Goal: Task Accomplishment & Management: Manage account settings

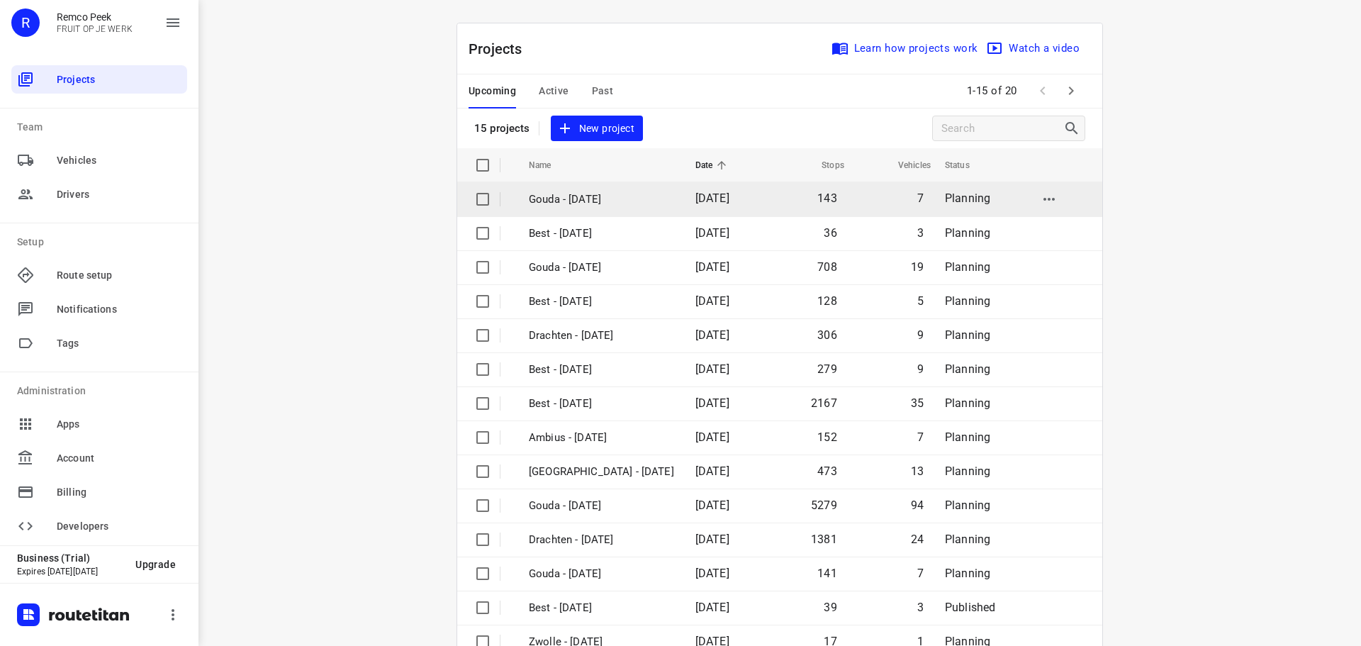
click at [562, 206] on p "Gouda - [DATE]" at bounding box center [601, 199] width 145 height 16
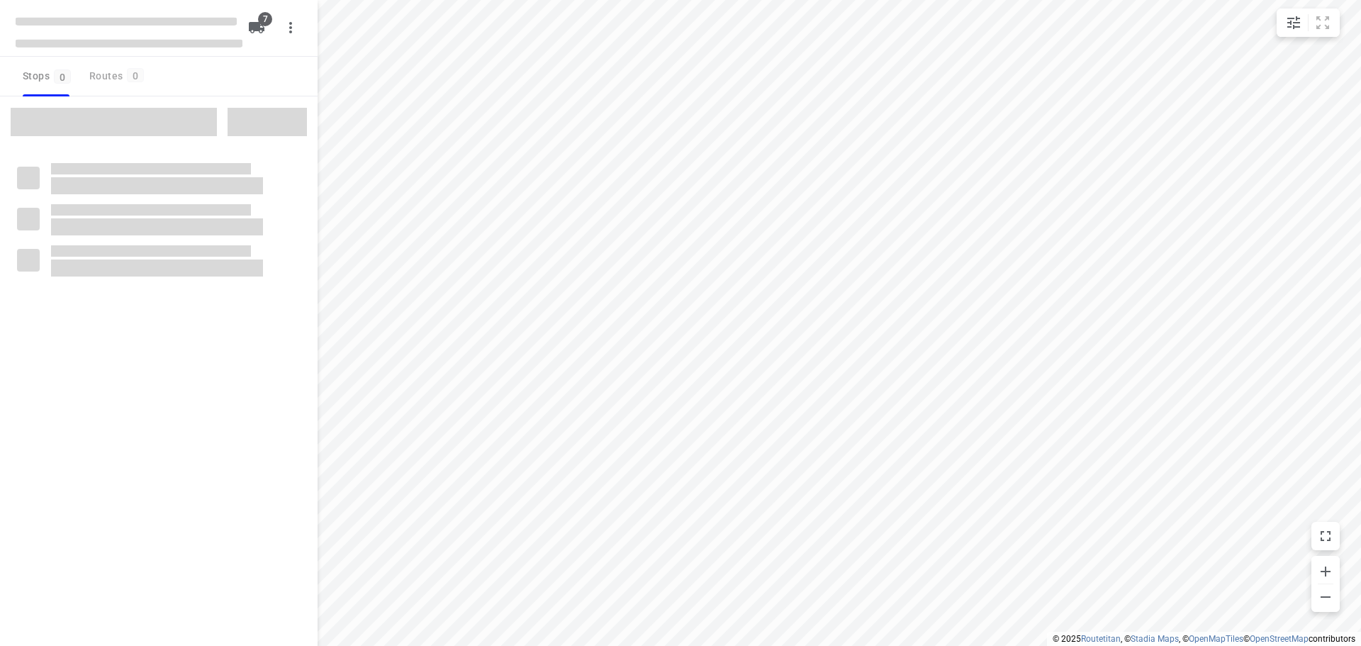
checkbox input "true"
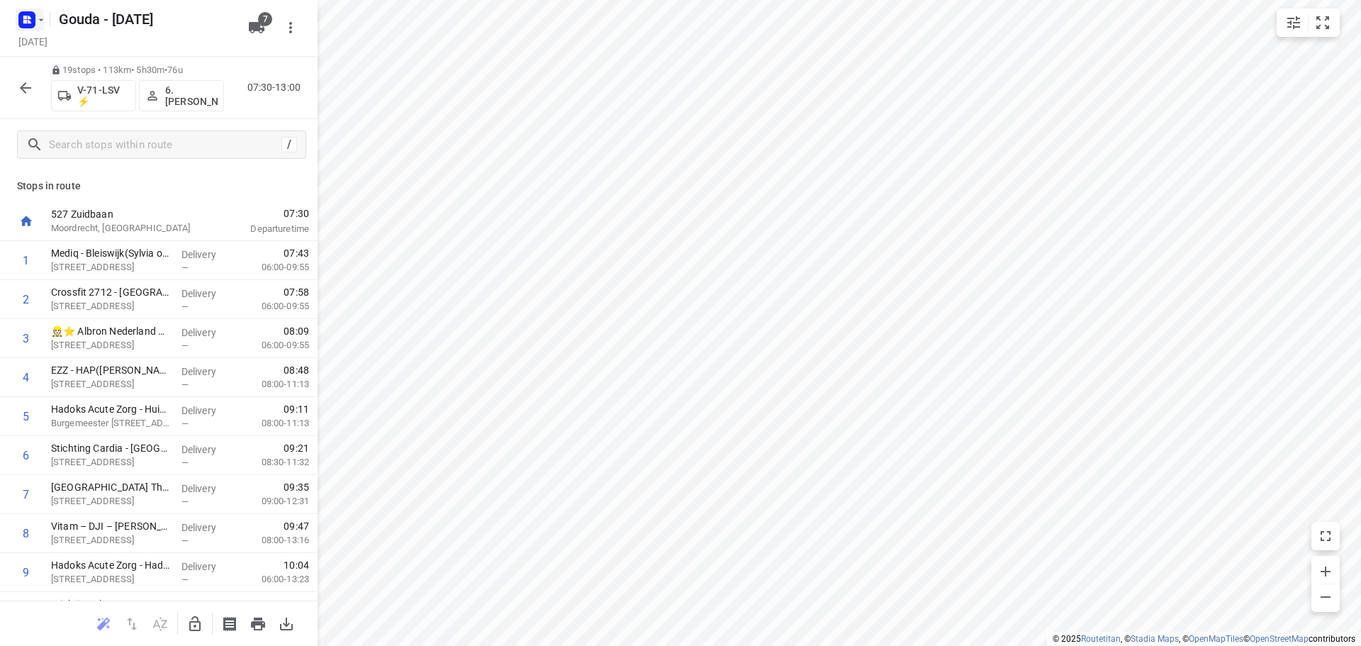
click at [29, 21] on icon "button" at bounding box center [30, 22] width 4 height 4
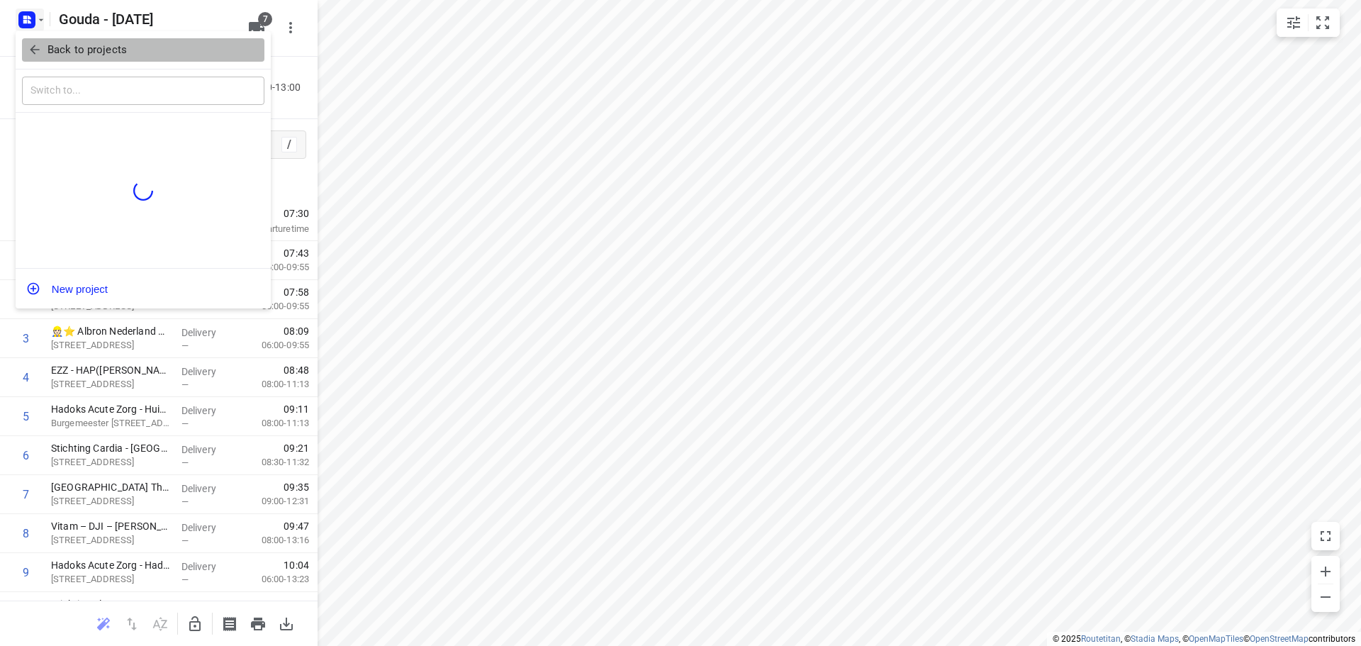
click at [28, 52] on icon "button" at bounding box center [35, 50] width 14 height 14
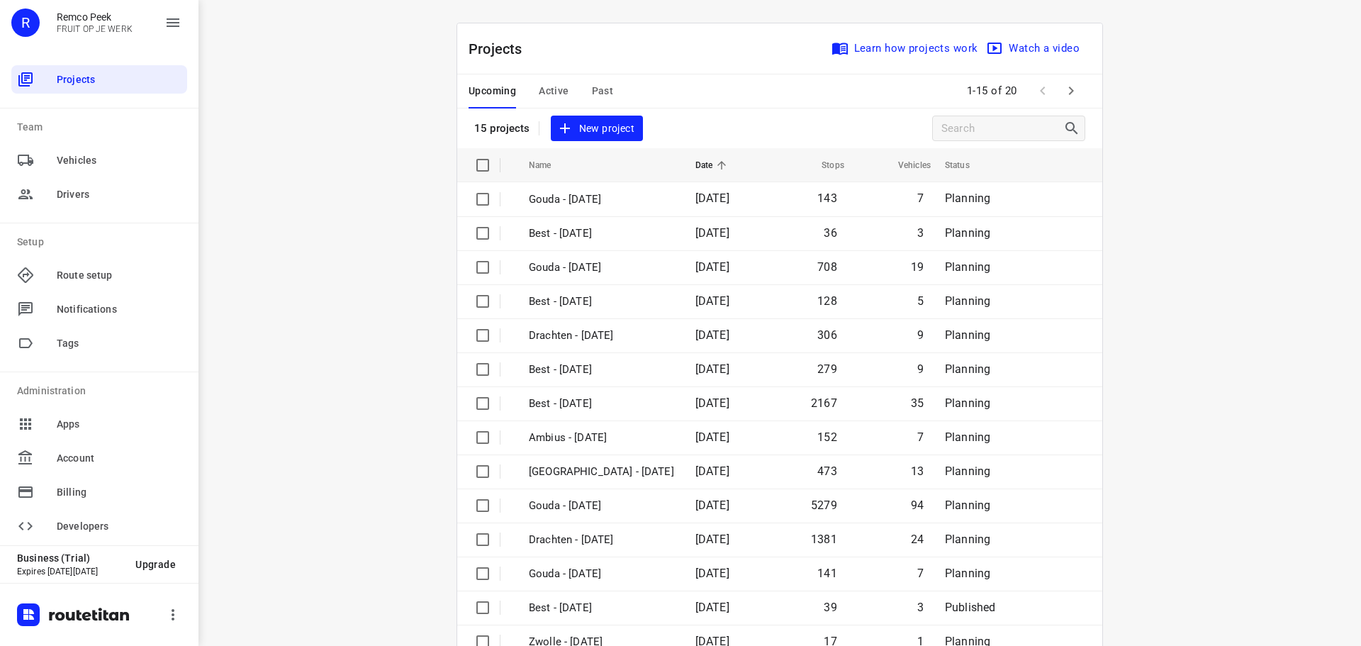
click at [549, 86] on span "Active" at bounding box center [554, 91] width 30 height 18
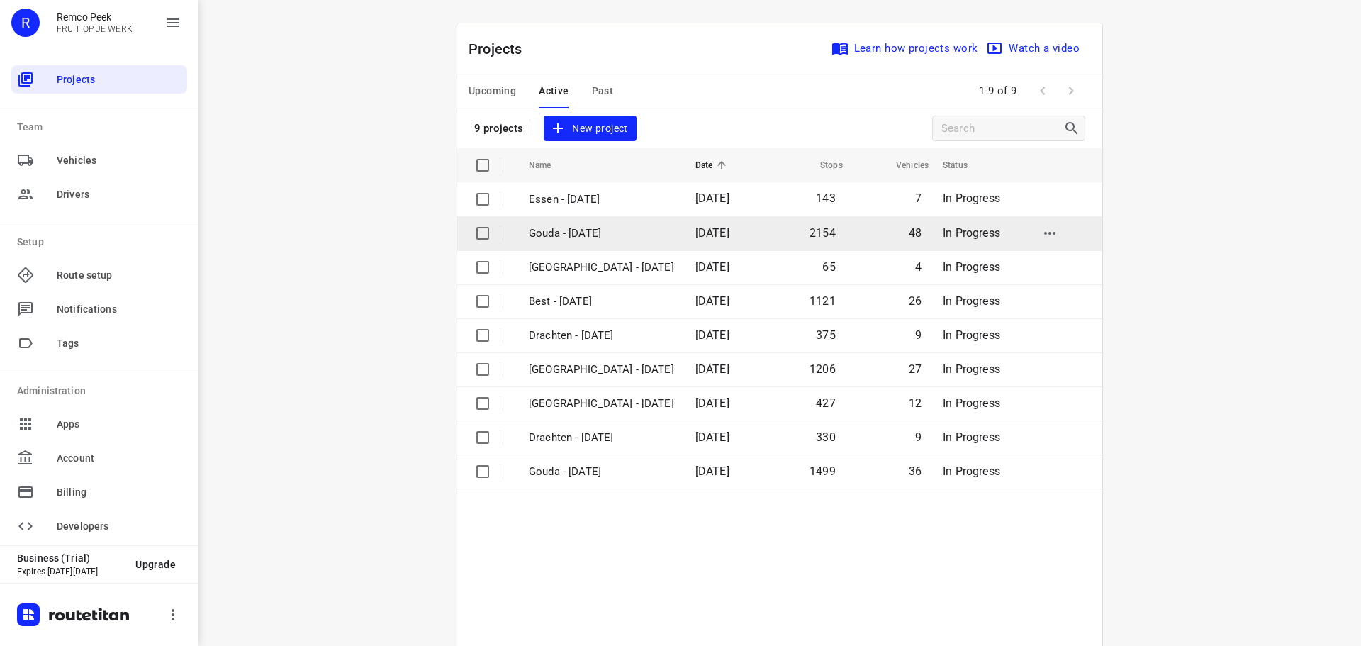
click at [593, 235] on p "Gouda - Wednesday" at bounding box center [601, 233] width 145 height 16
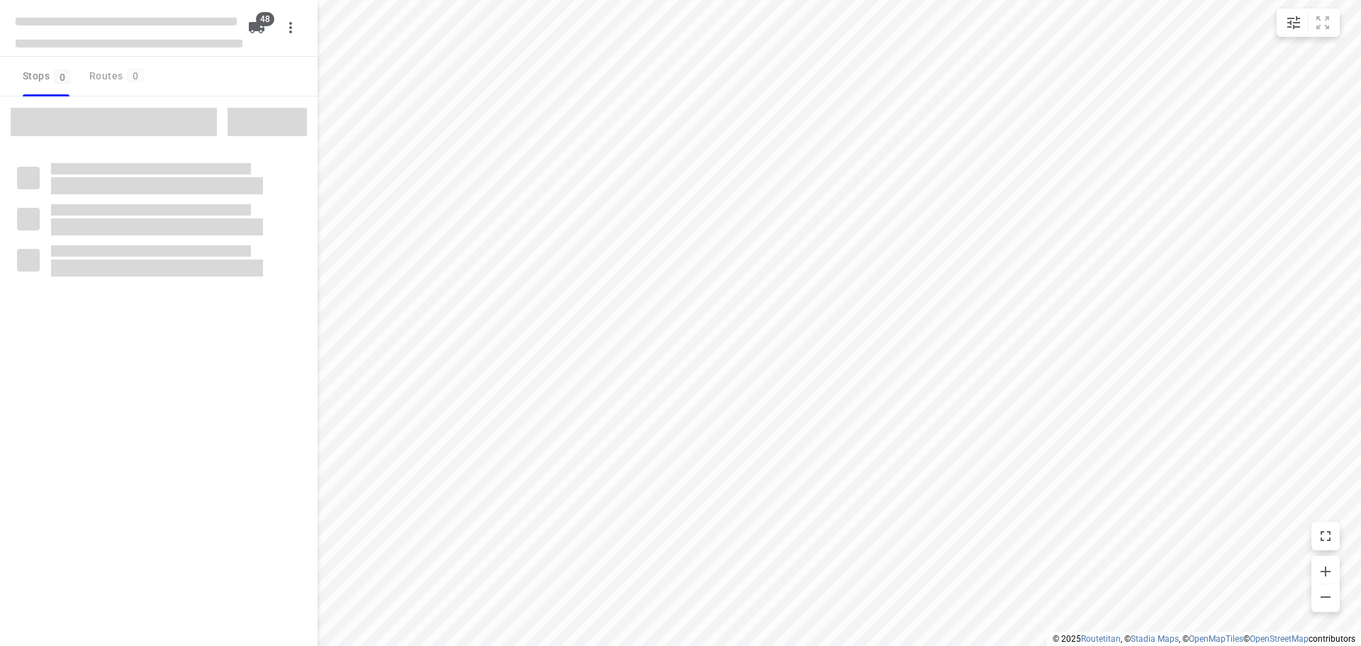
checkbox input "true"
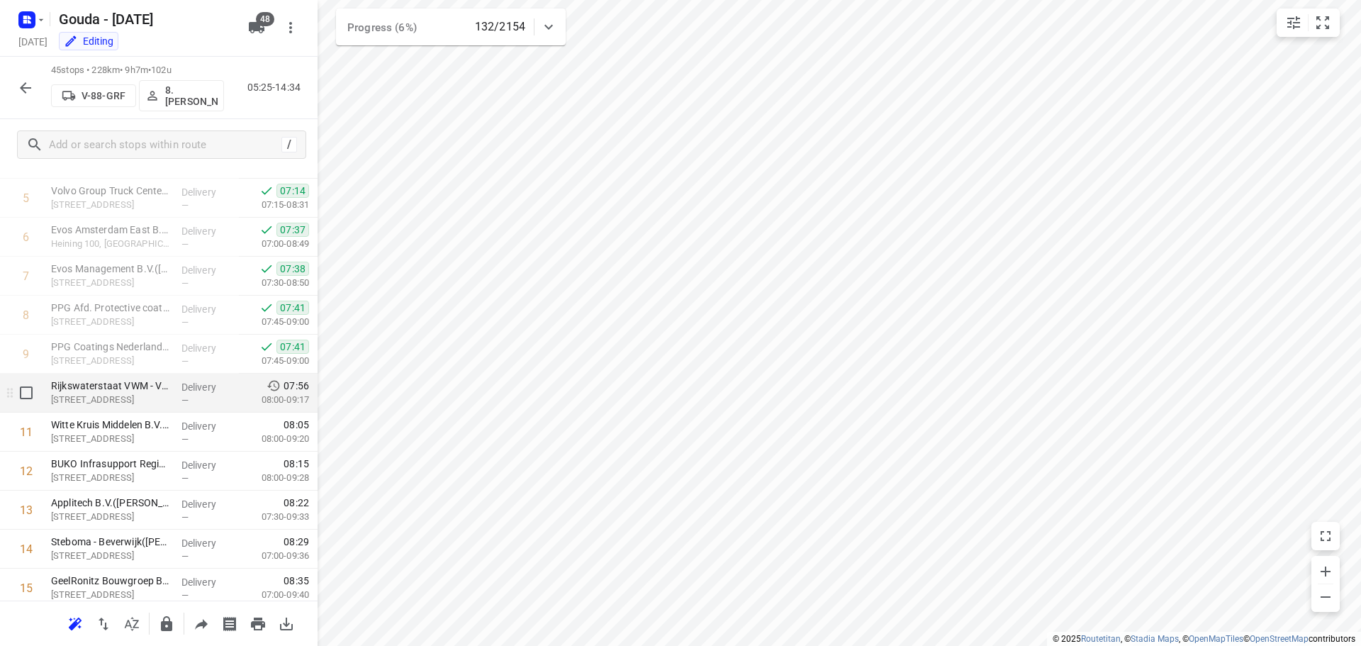
scroll to position [213, 0]
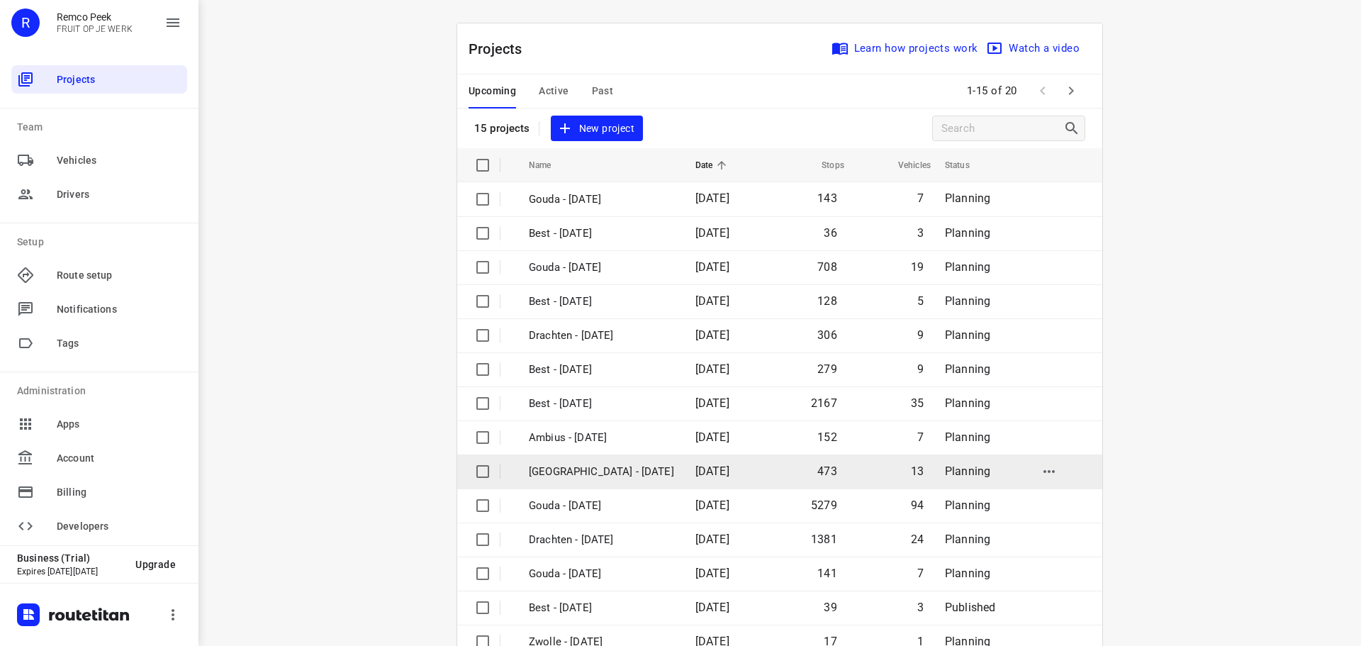
scroll to position [71, 0]
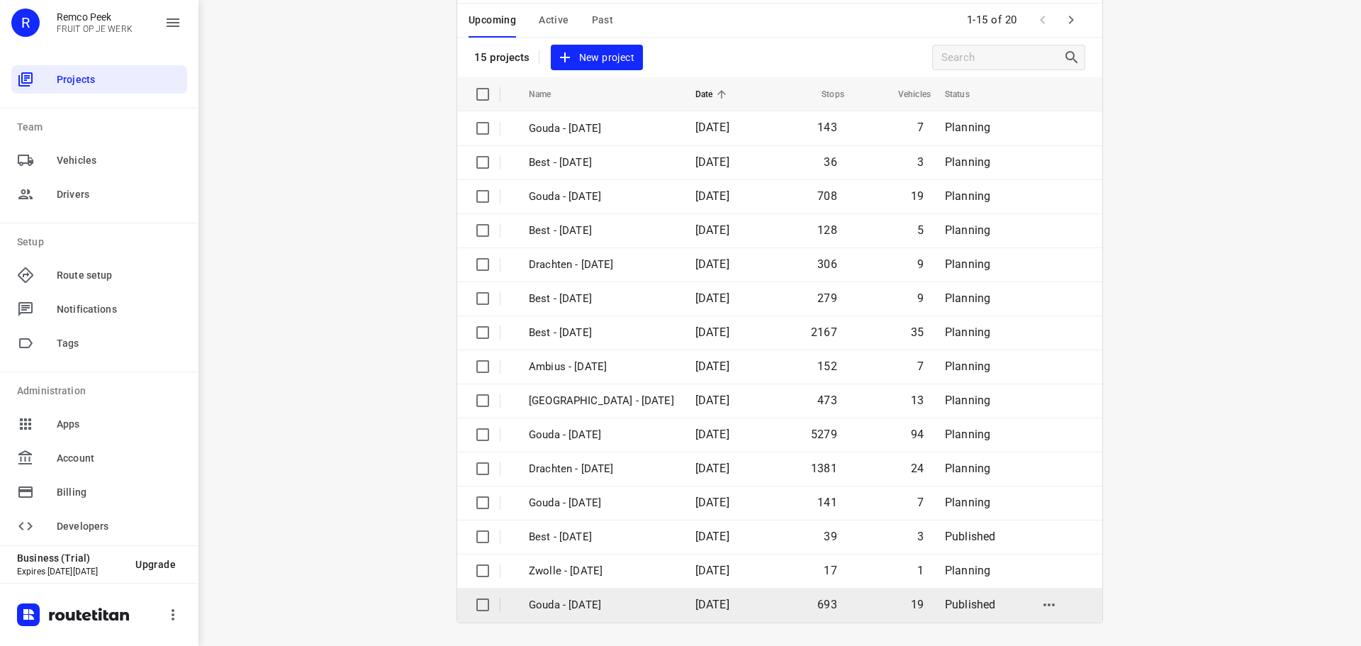
click at [600, 604] on p "Gouda - [DATE]" at bounding box center [601, 605] width 145 height 16
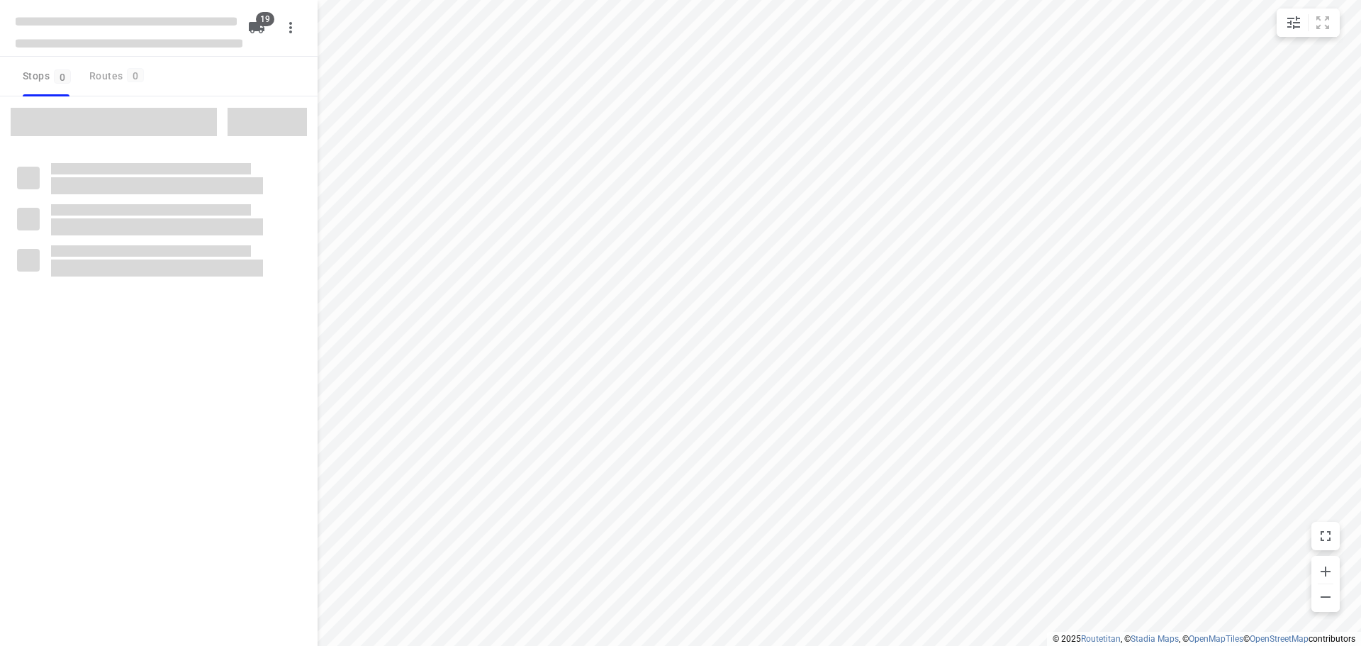
checkbox input "true"
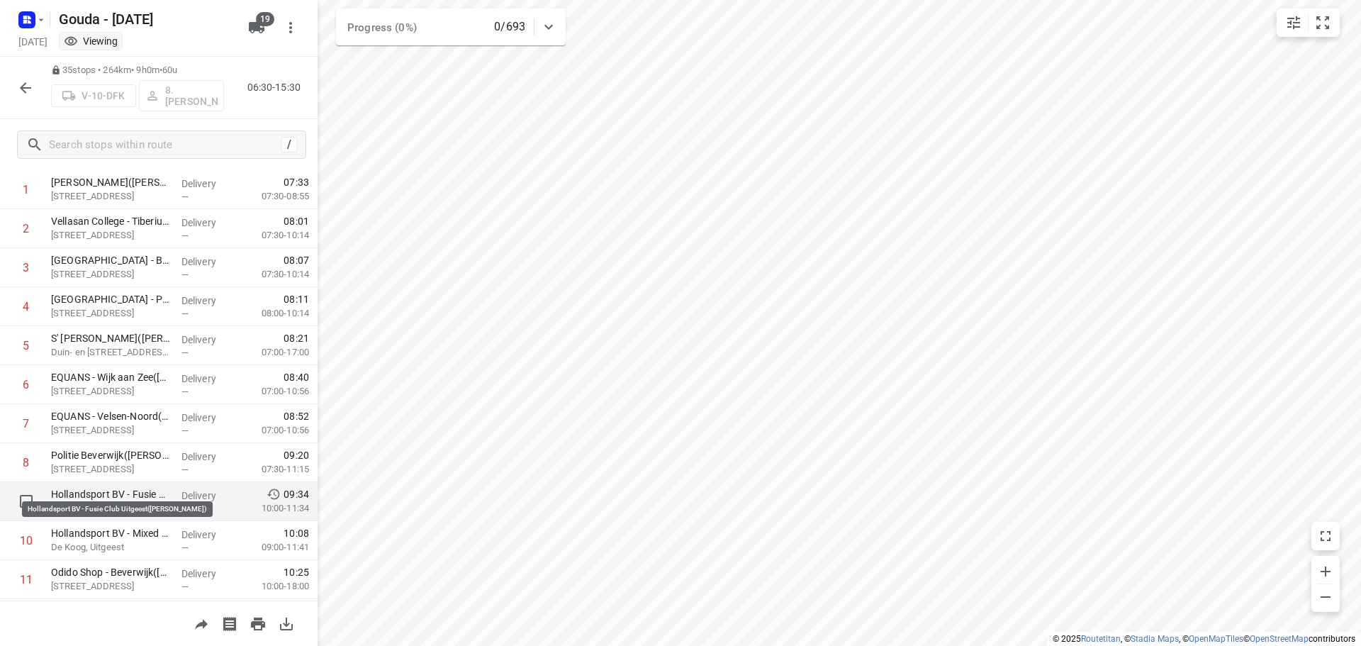
scroll to position [142, 0]
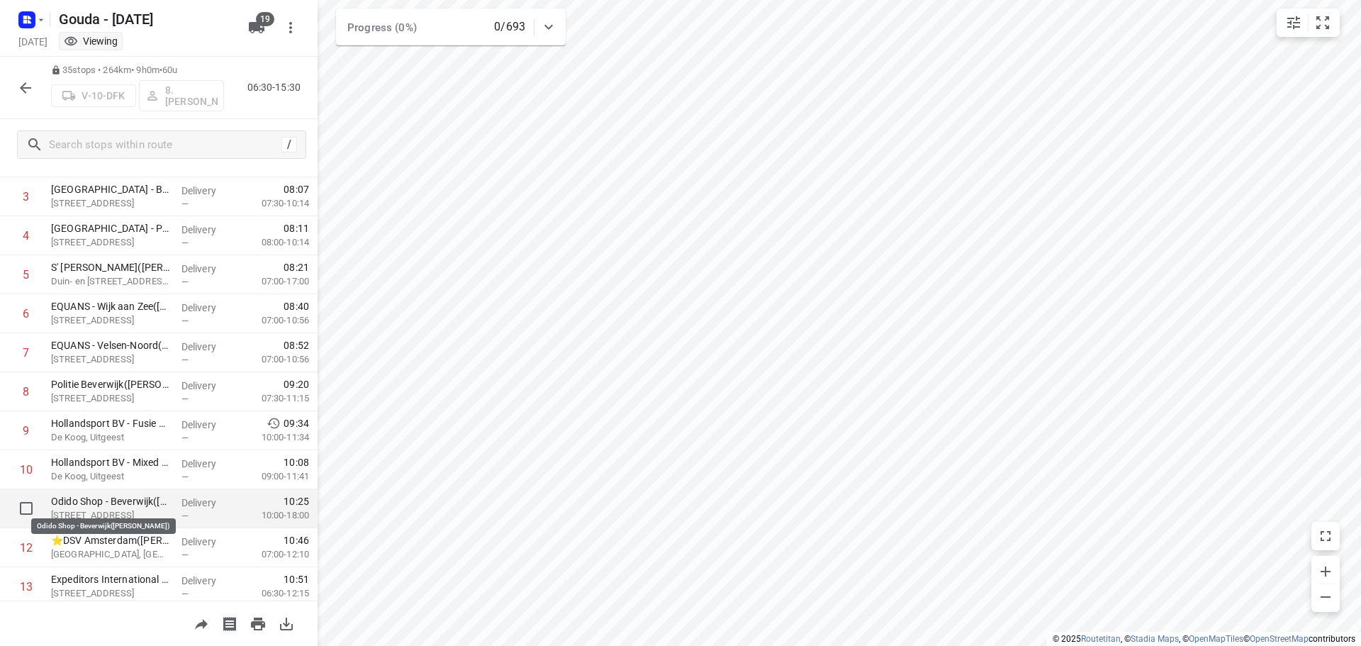
click at [134, 504] on p "Odido Shop - Beverwijk([PERSON_NAME])" at bounding box center [110, 501] width 119 height 14
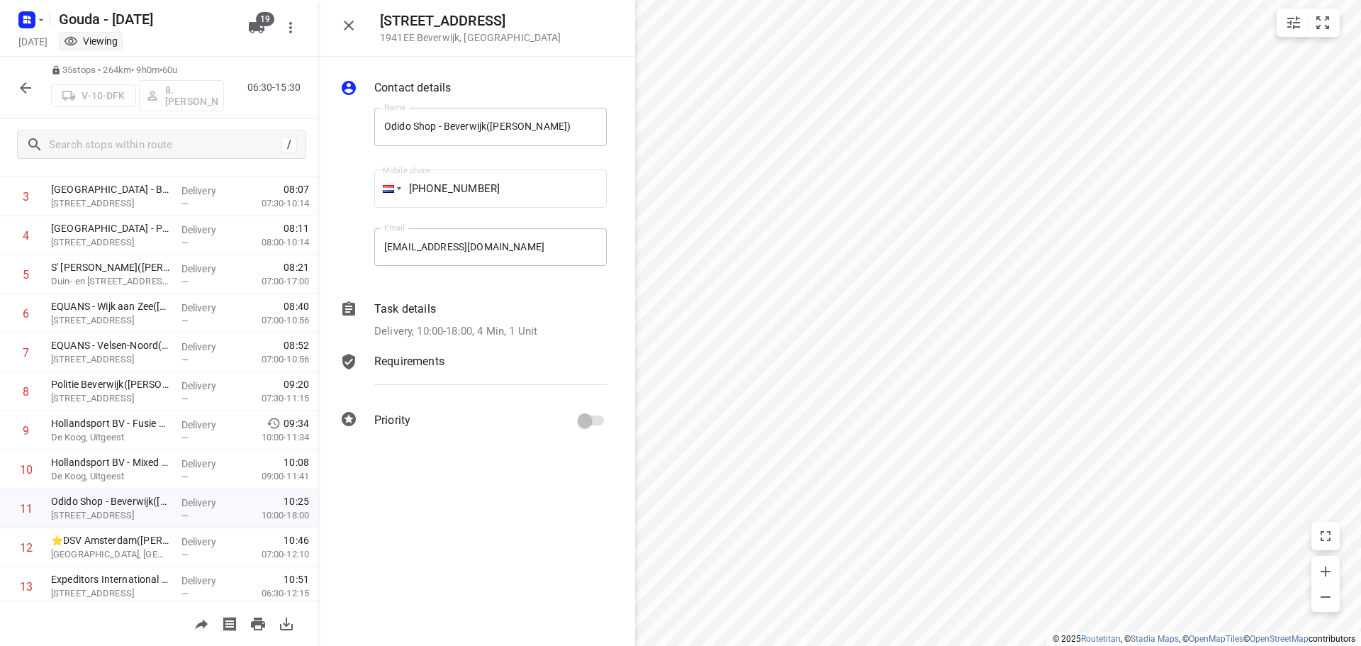
click at [337, 25] on button "button" at bounding box center [349, 25] width 28 height 28
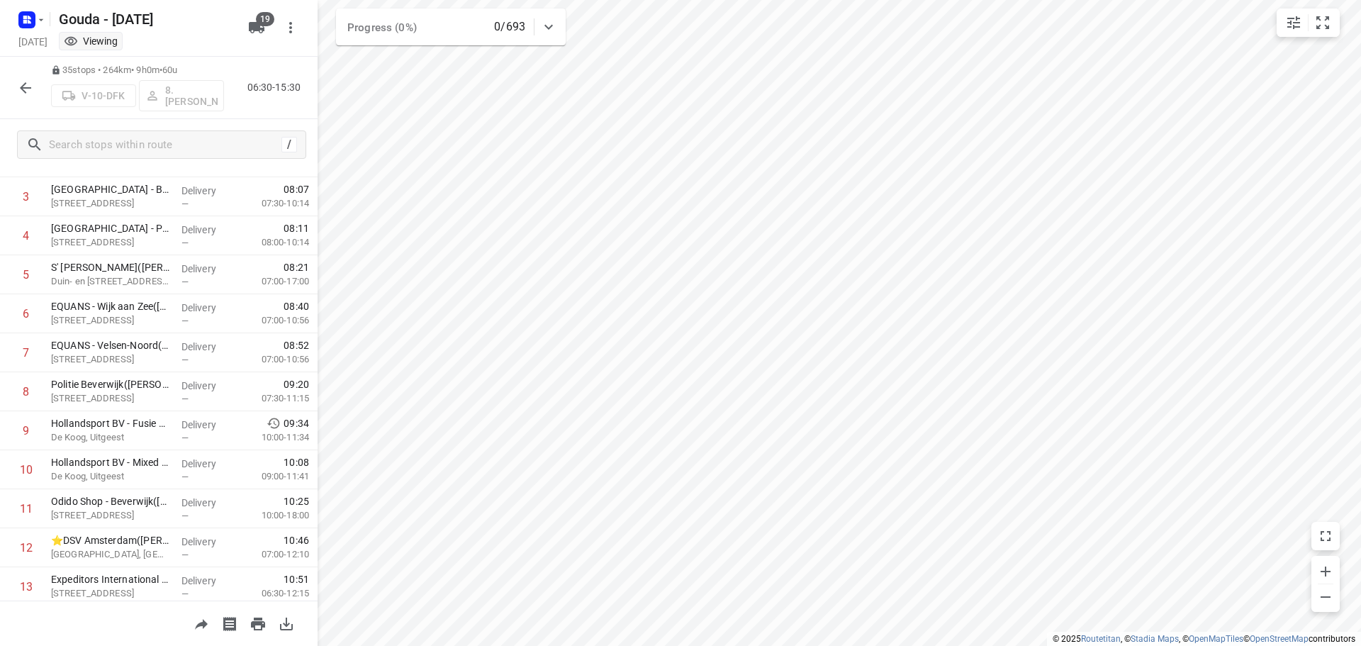
click at [524, 645] on html "i © 2025 Routetitan , © Stadia Maps , © OpenMapTiles © OpenStreetMap contributo…" at bounding box center [680, 323] width 1361 height 646
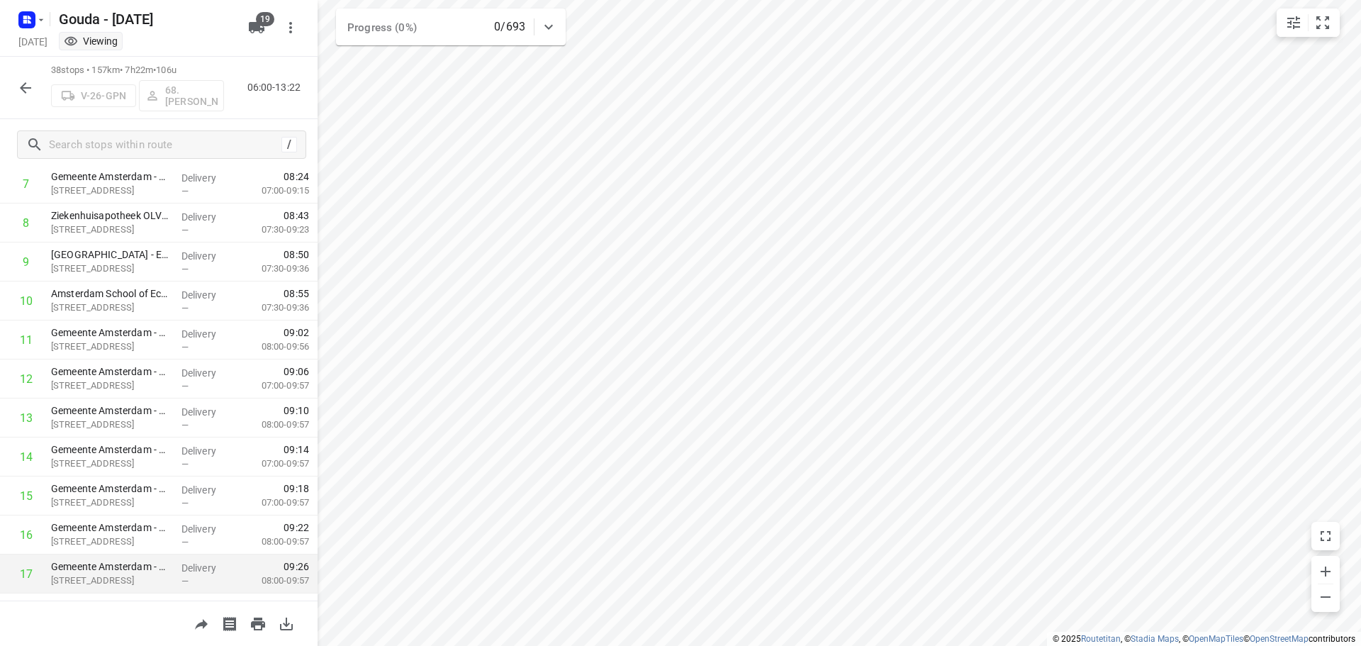
scroll to position [0, 0]
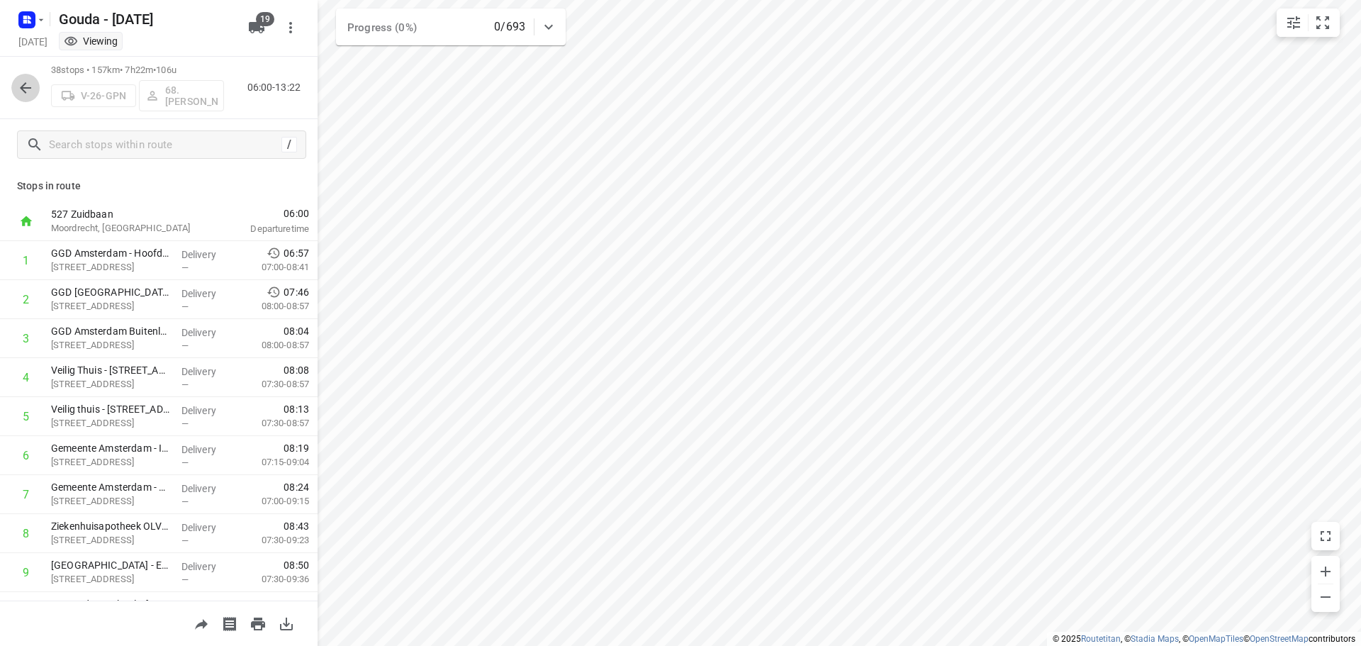
click at [26, 90] on icon "button" at bounding box center [25, 87] width 17 height 17
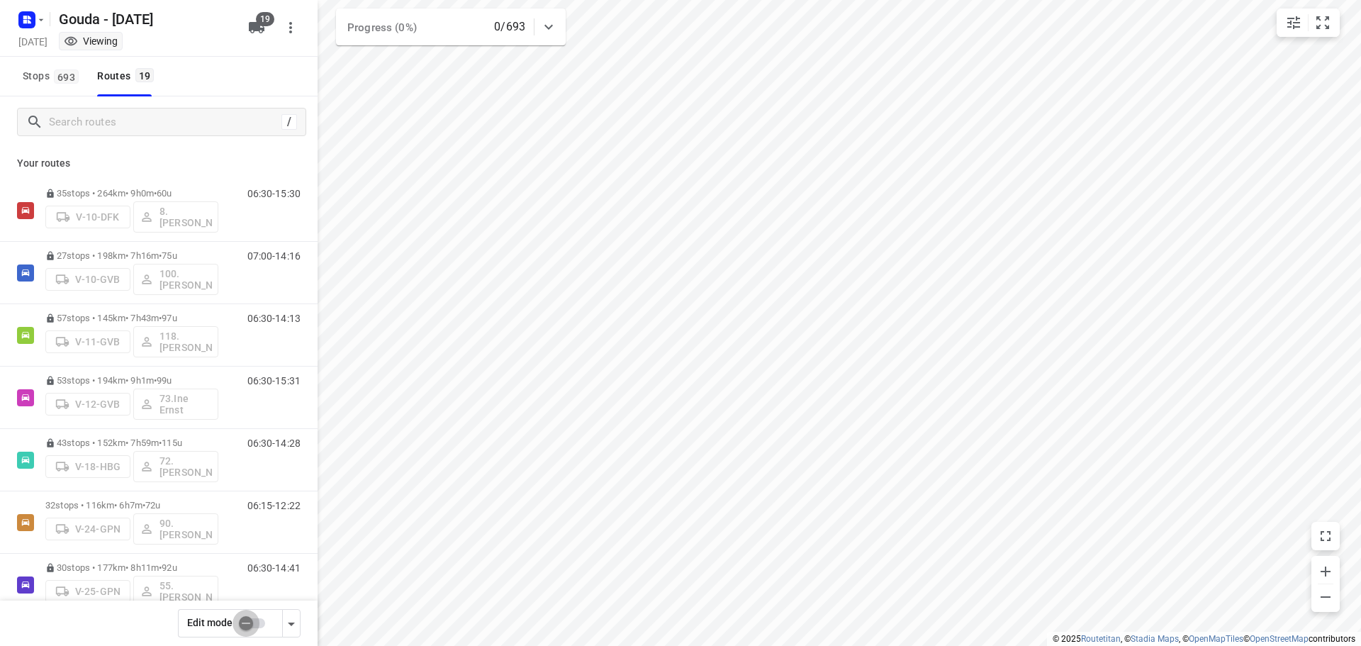
click at [244, 622] on input "checkbox" at bounding box center [246, 623] width 81 height 27
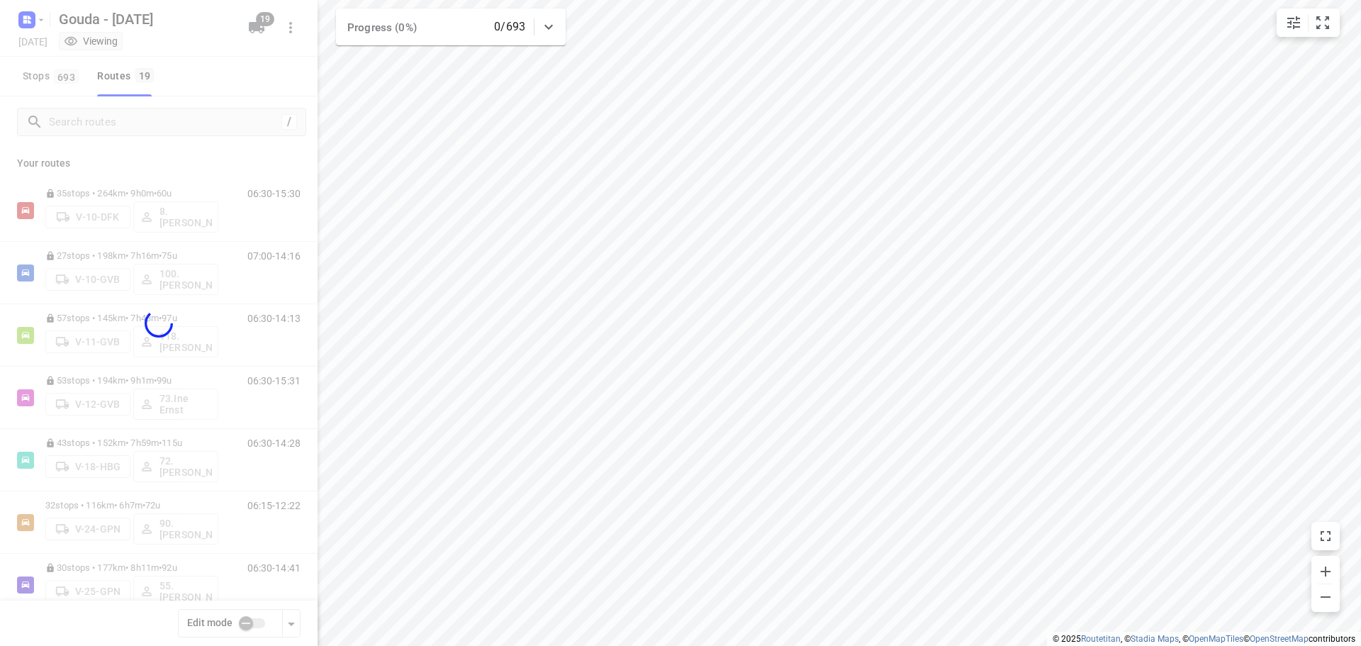
checkbox input "true"
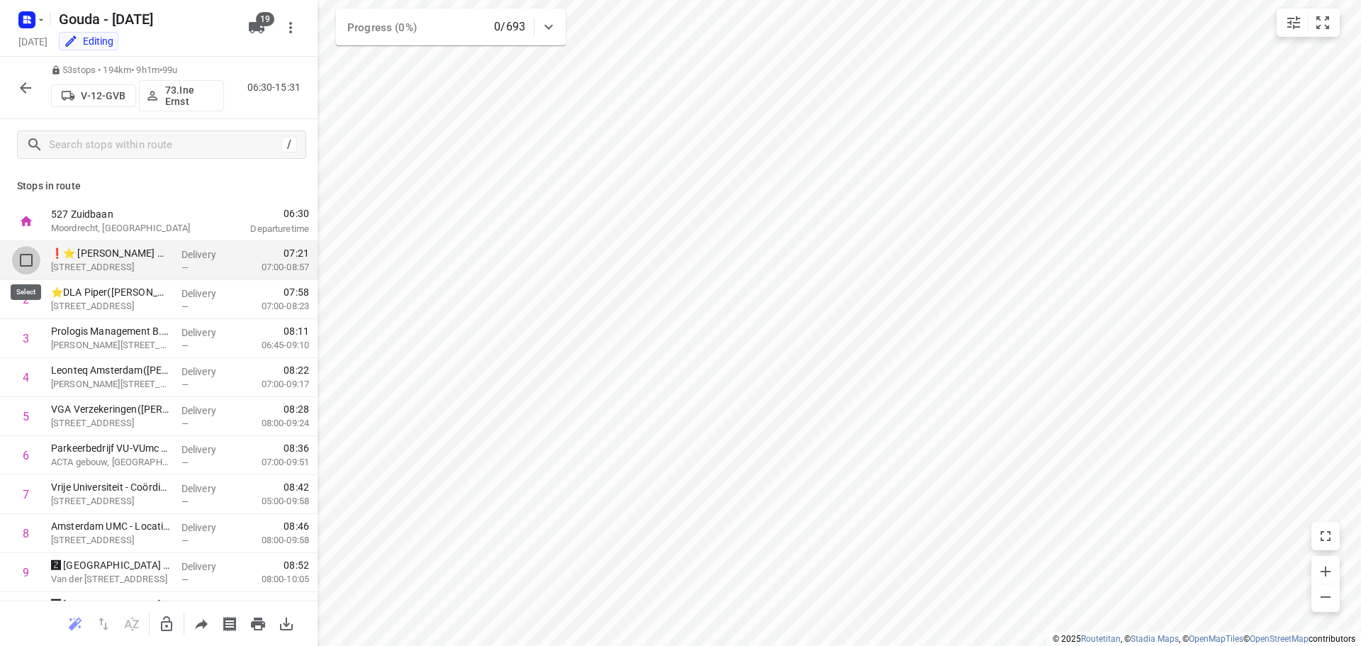
click at [28, 253] on input "checkbox" at bounding box center [26, 260] width 28 height 28
checkbox input "true"
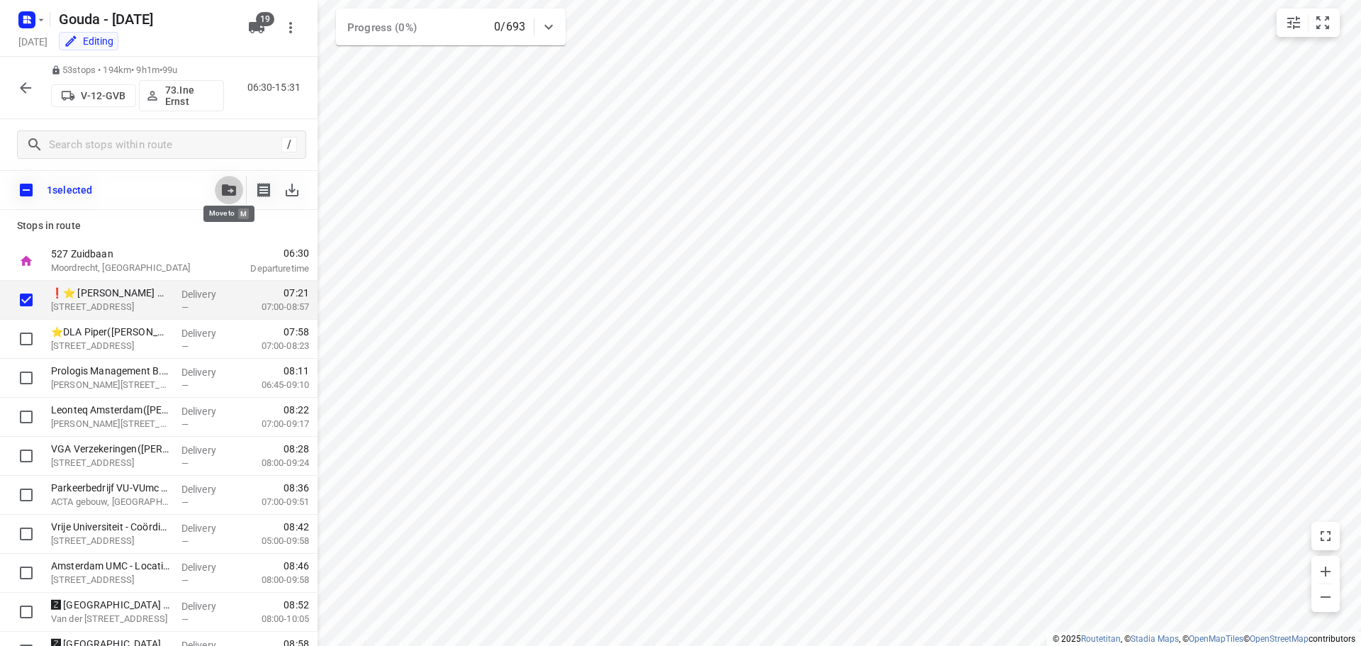
click at [226, 195] on icon "button" at bounding box center [229, 189] width 14 height 11
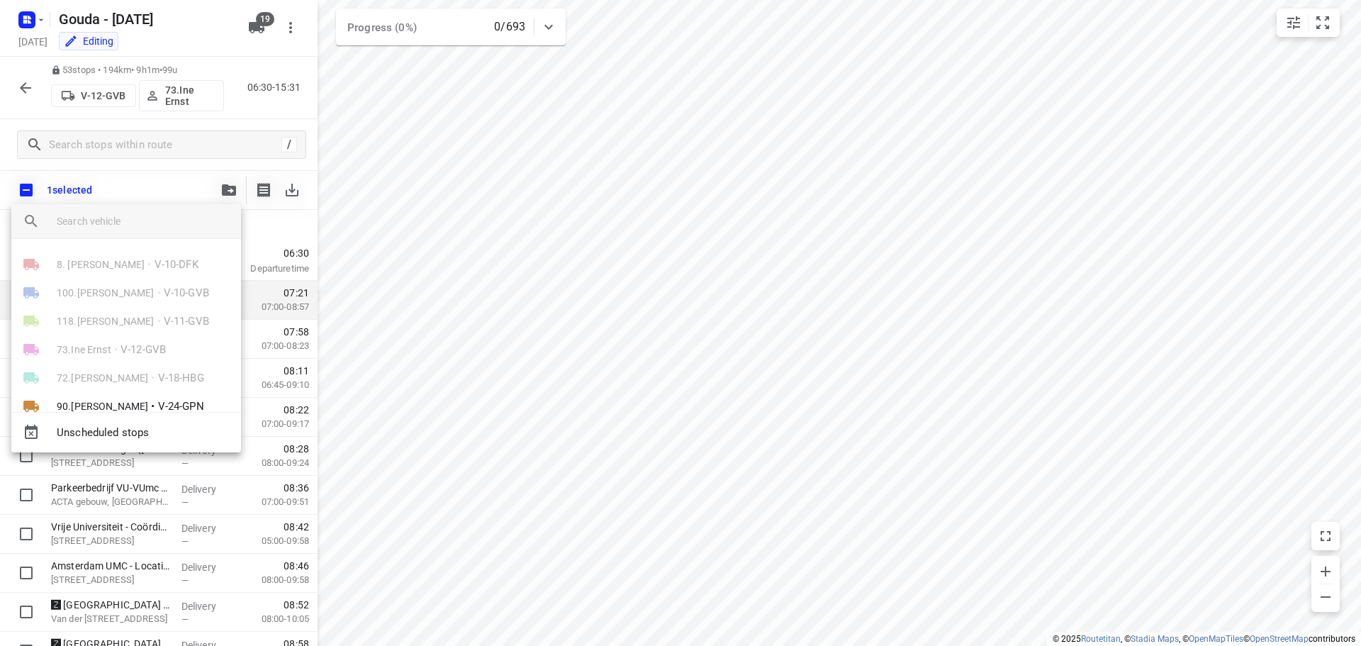
click at [776, 197] on div at bounding box center [680, 323] width 1361 height 646
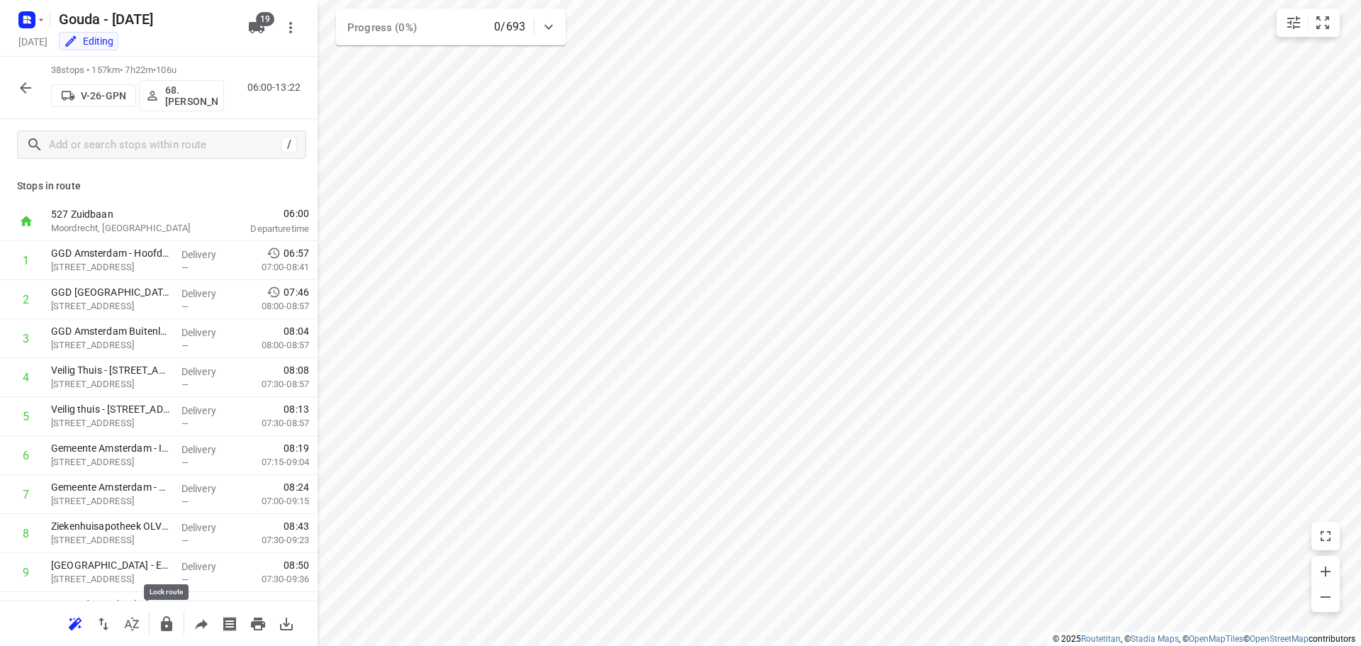
click at [166, 625] on icon "button" at bounding box center [166, 623] width 17 height 17
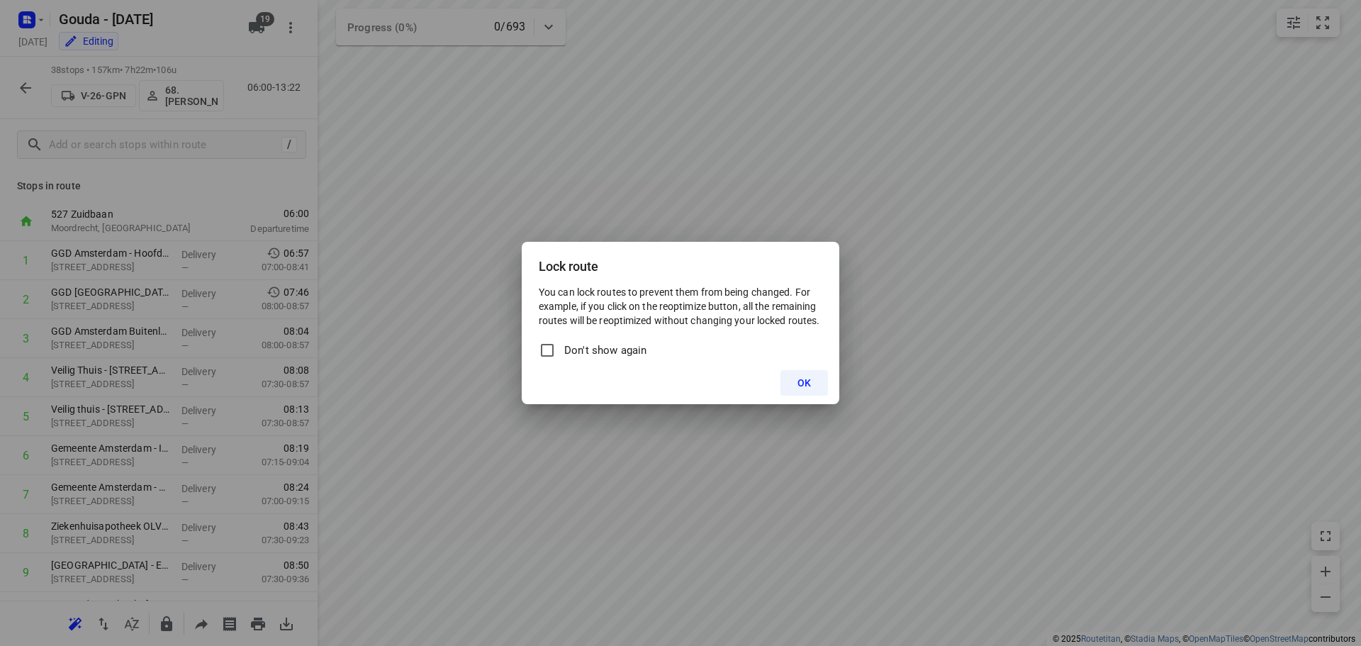
click at [805, 383] on span "OK" at bounding box center [803, 382] width 13 height 11
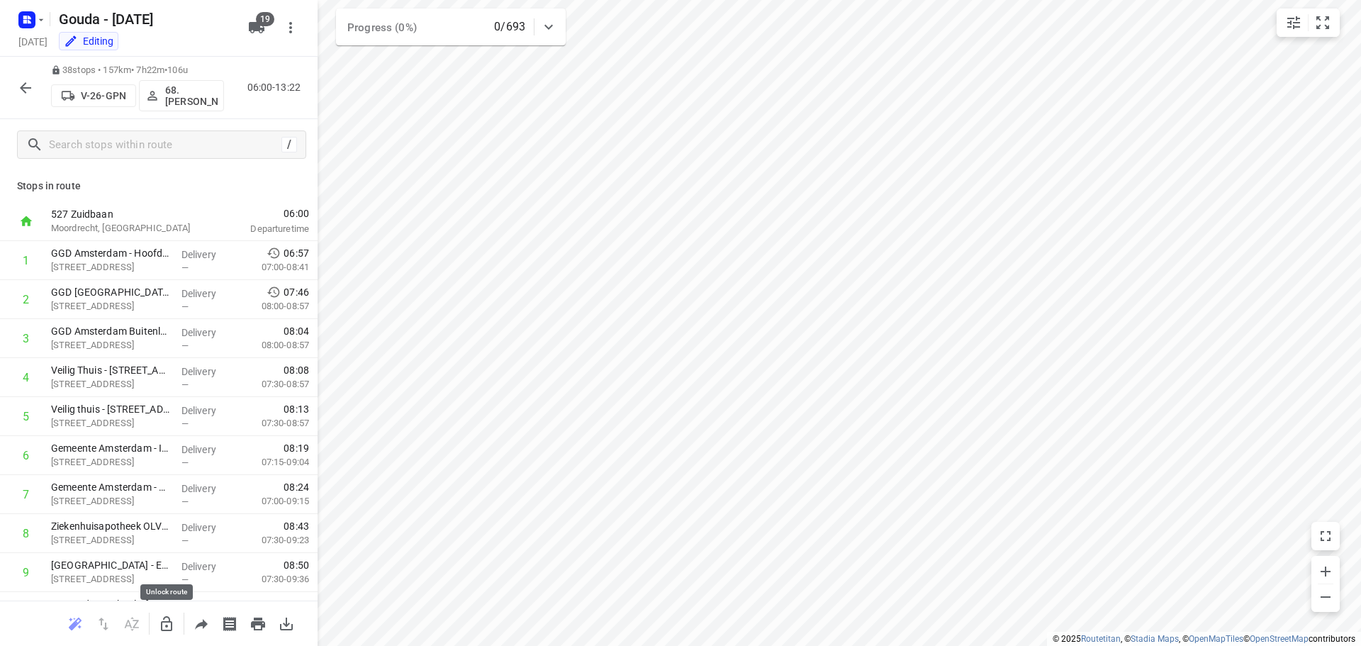
click at [165, 619] on icon "button" at bounding box center [166, 623] width 17 height 17
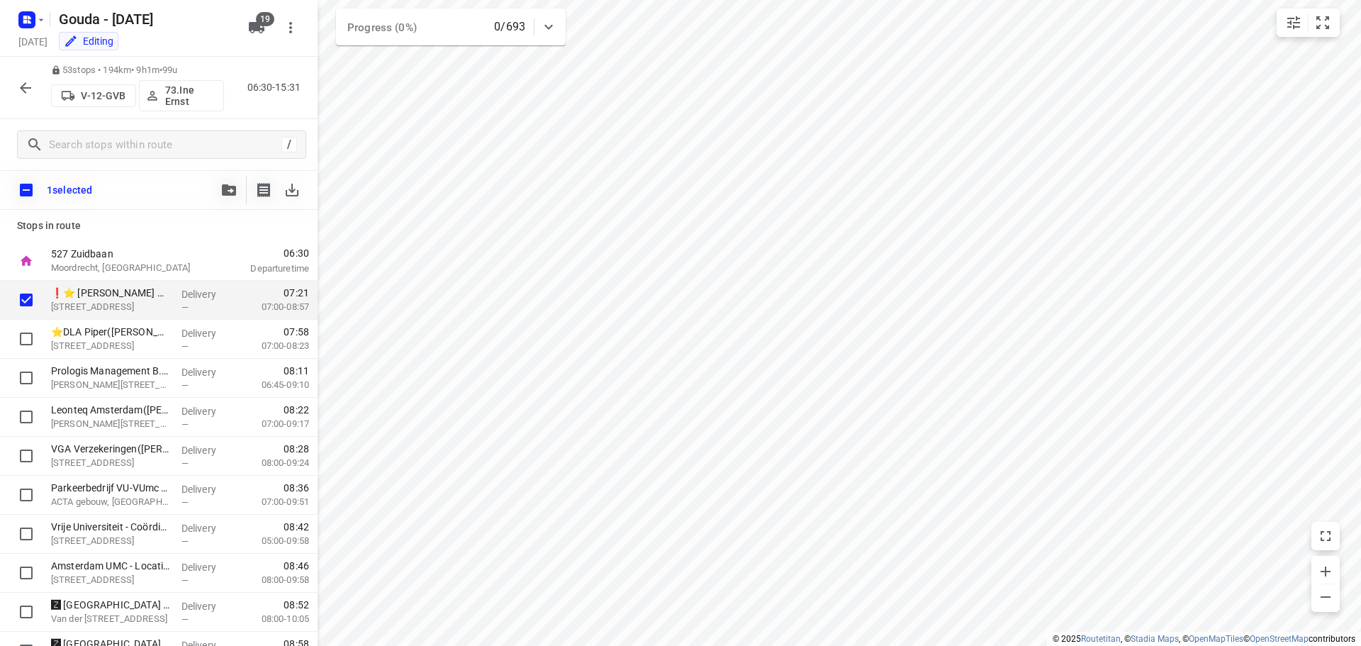
click at [225, 197] on button "button" at bounding box center [229, 190] width 28 height 28
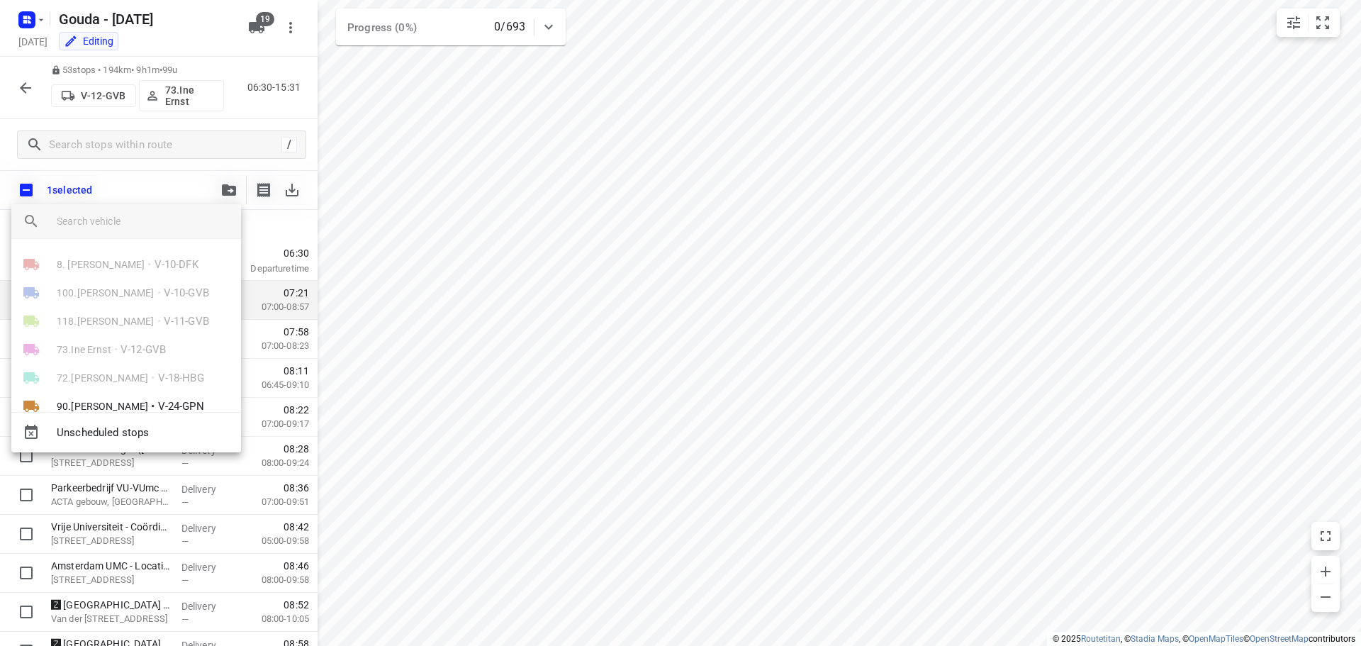
click at [146, 226] on input "search vehicle" at bounding box center [143, 221] width 173 height 21
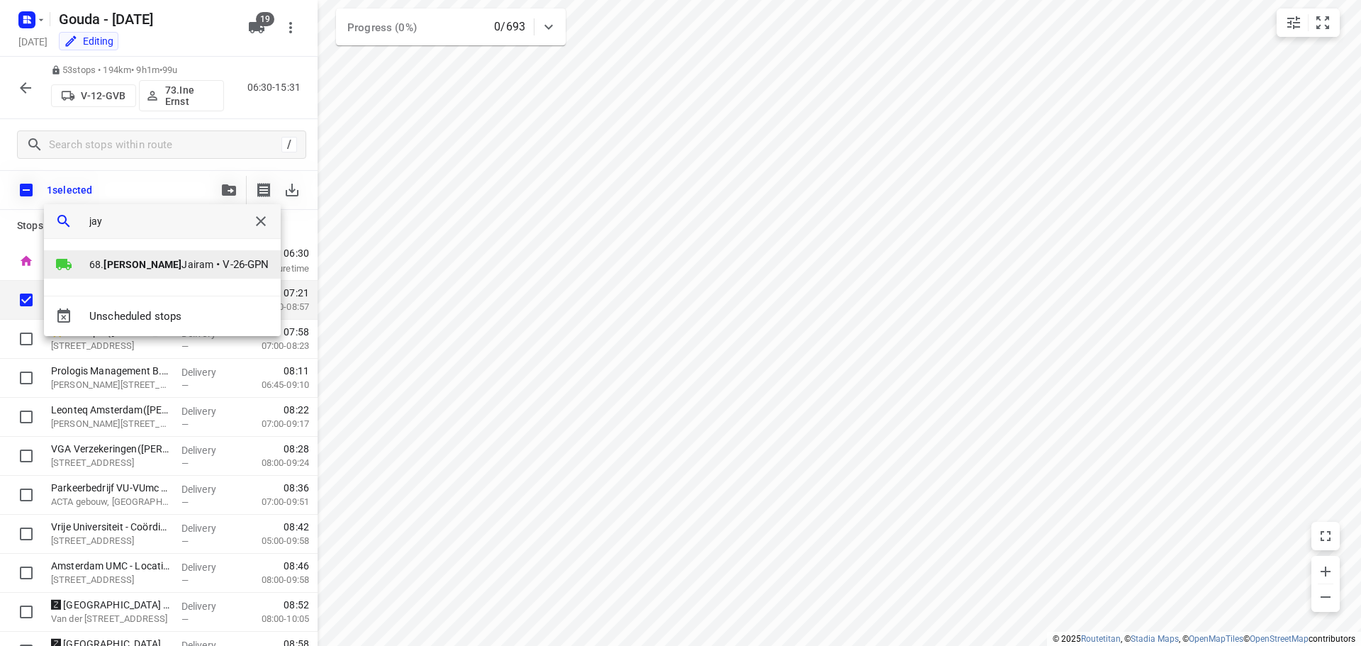
type input "jay"
click at [109, 269] on b "[PERSON_NAME]" at bounding box center [142, 264] width 78 height 11
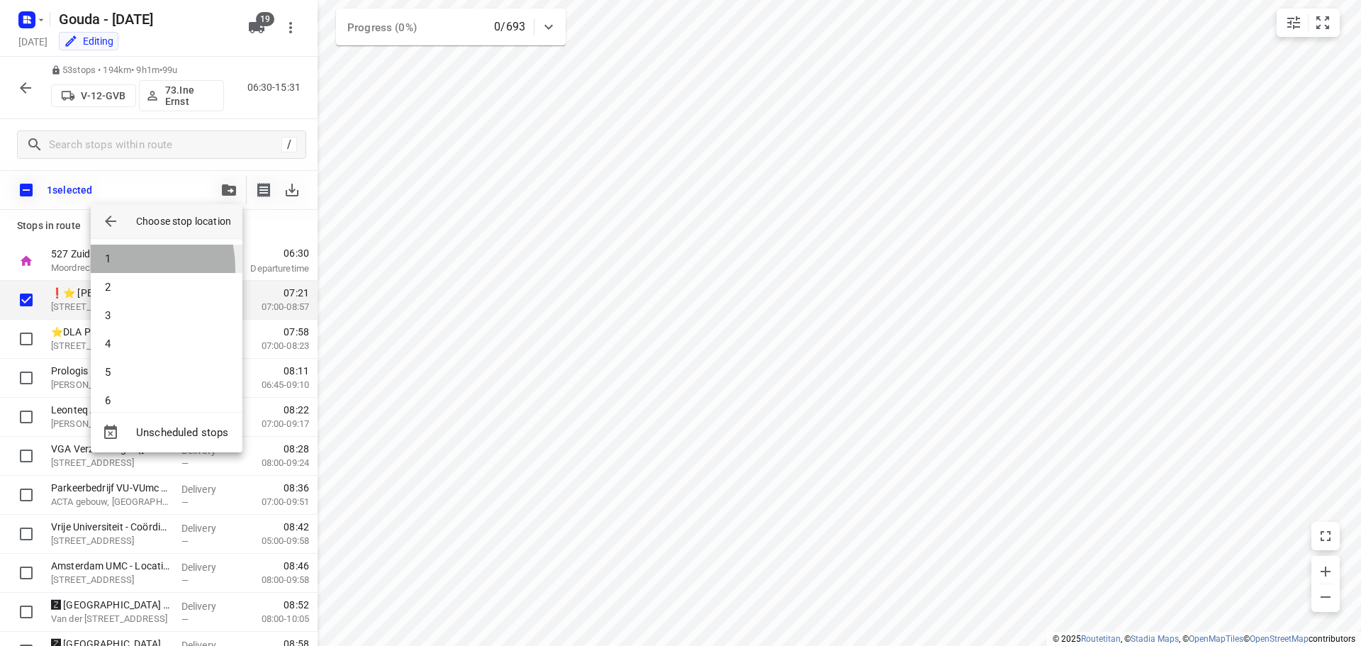
click at [111, 269] on li "1" at bounding box center [167, 259] width 152 height 28
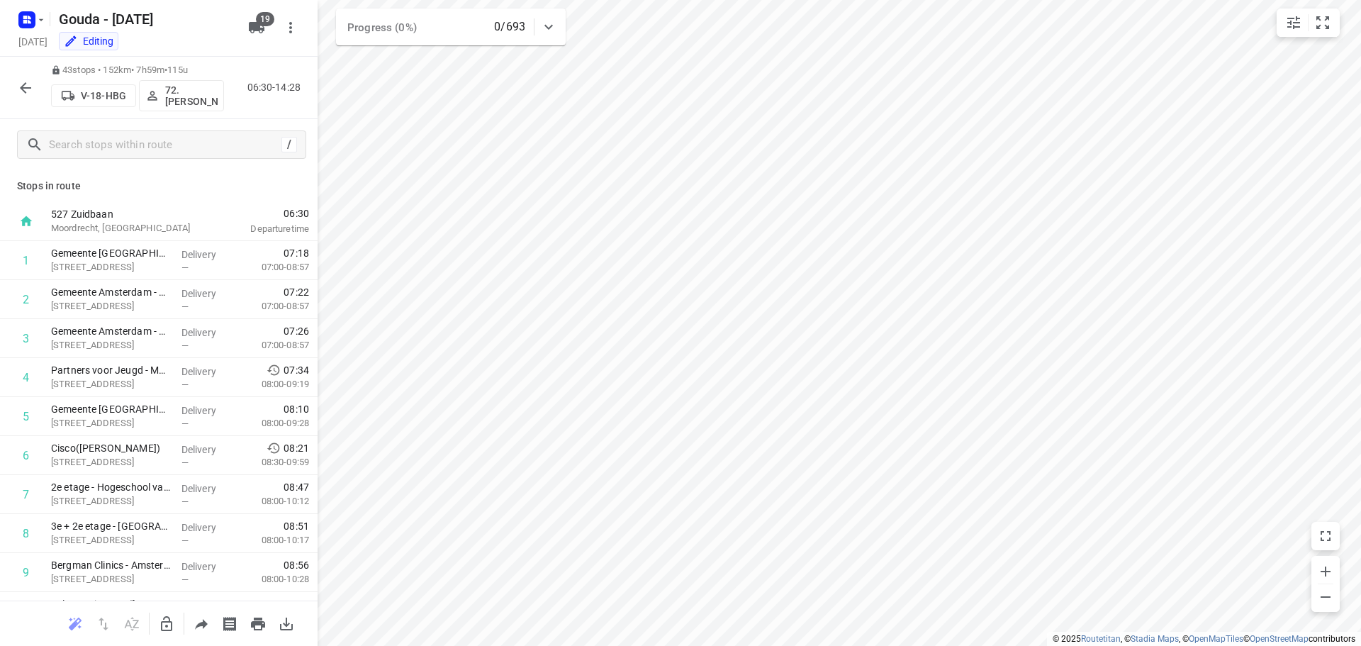
click at [14, 91] on button "button" at bounding box center [25, 88] width 28 height 28
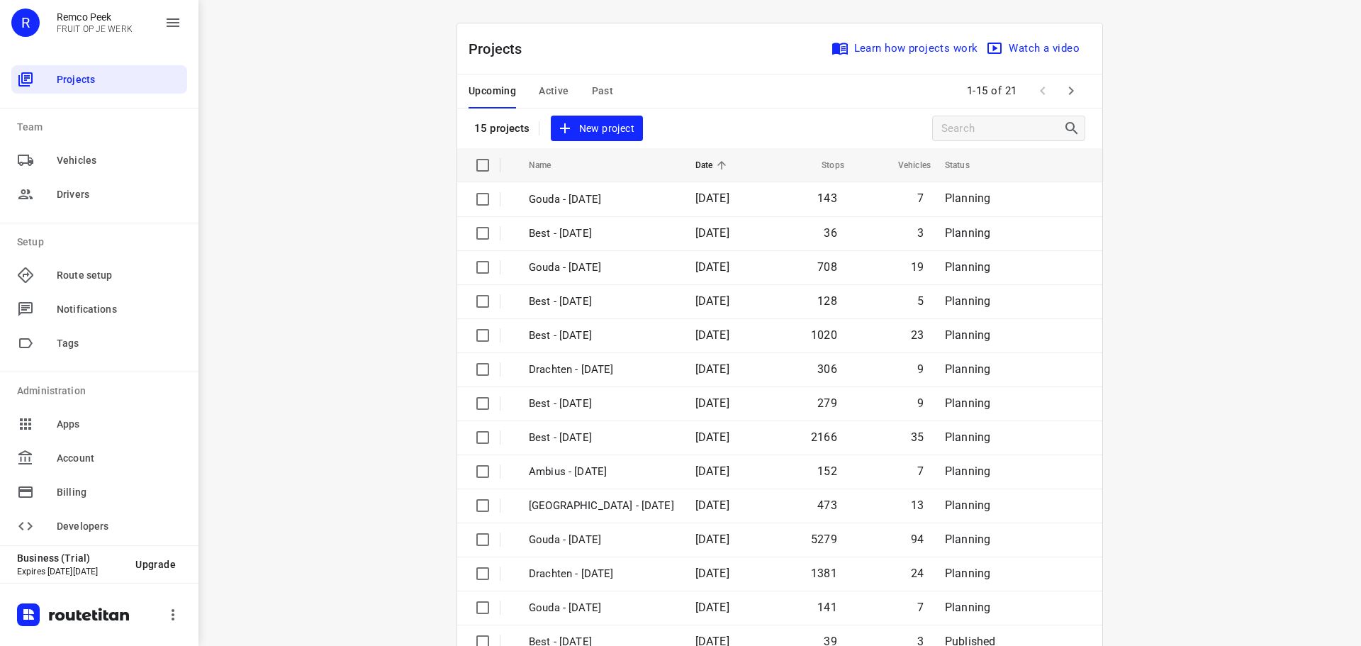
click at [549, 96] on span "Active" at bounding box center [554, 91] width 30 height 18
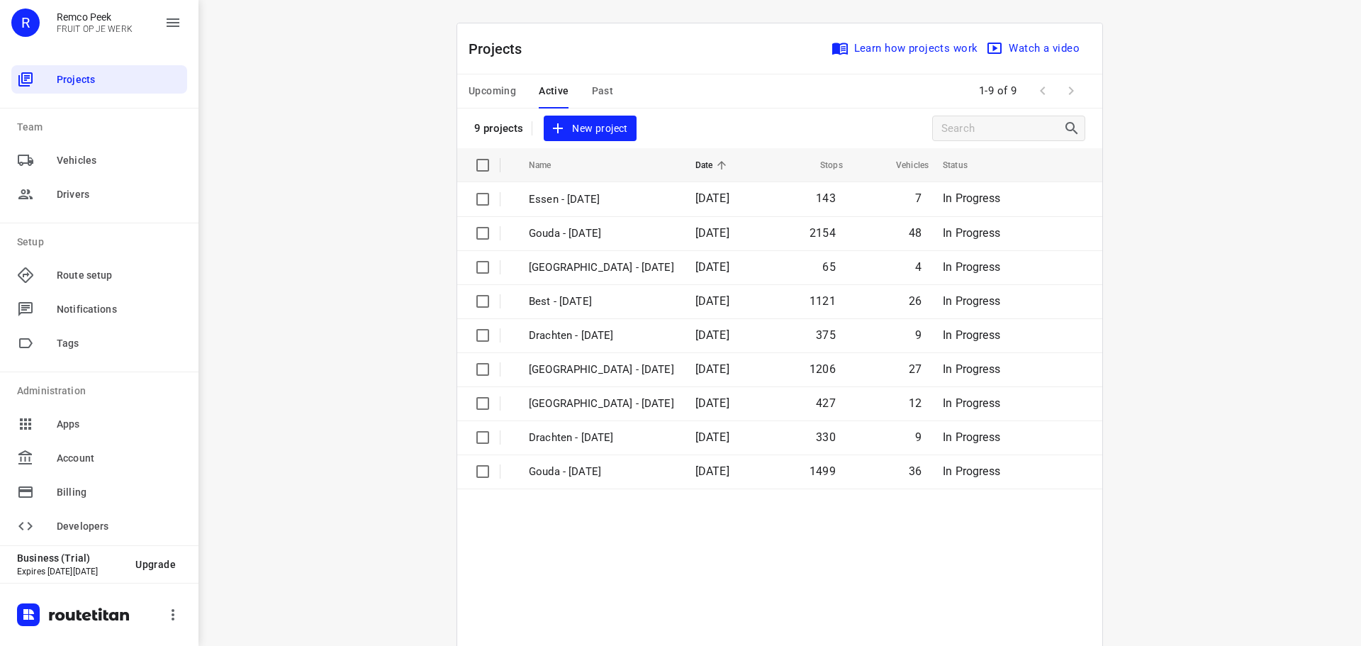
click at [608, 96] on div "Upcoming Active Past" at bounding box center [551, 91] width 167 height 34
click at [602, 91] on span "Past" at bounding box center [603, 91] width 22 height 18
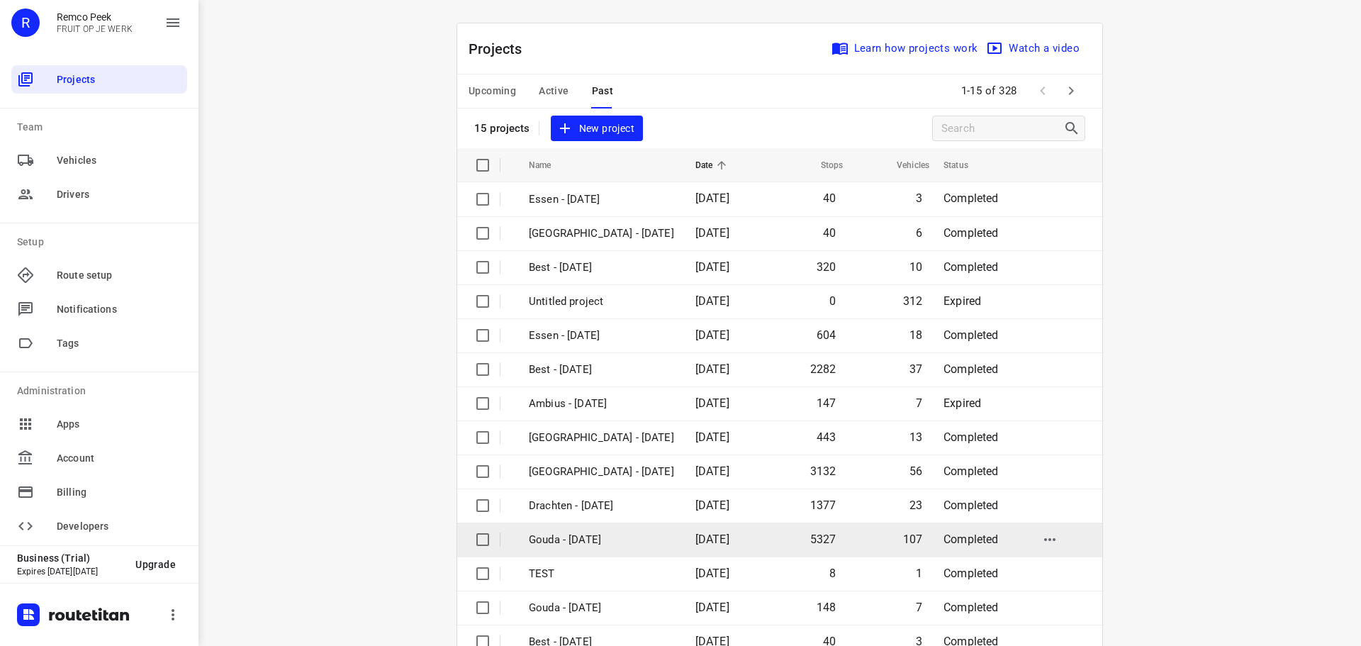
click at [550, 541] on p "Gouda - [DATE]" at bounding box center [601, 540] width 145 height 16
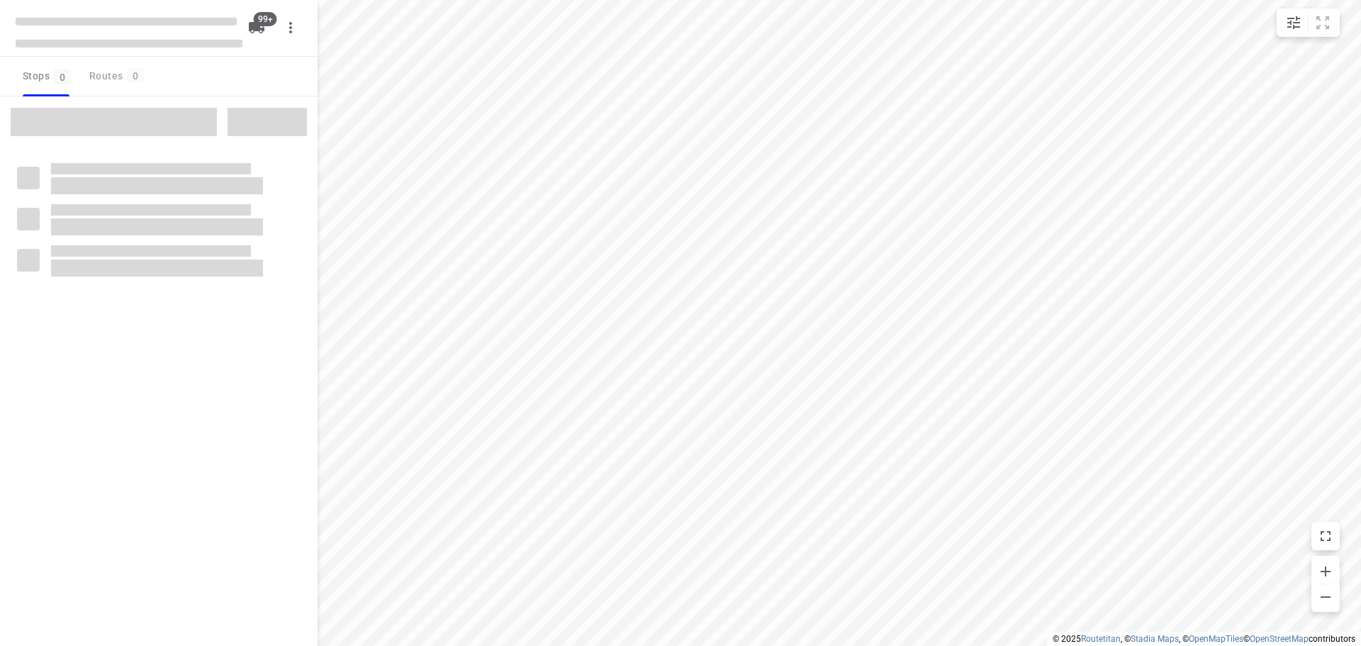
checkbox input "true"
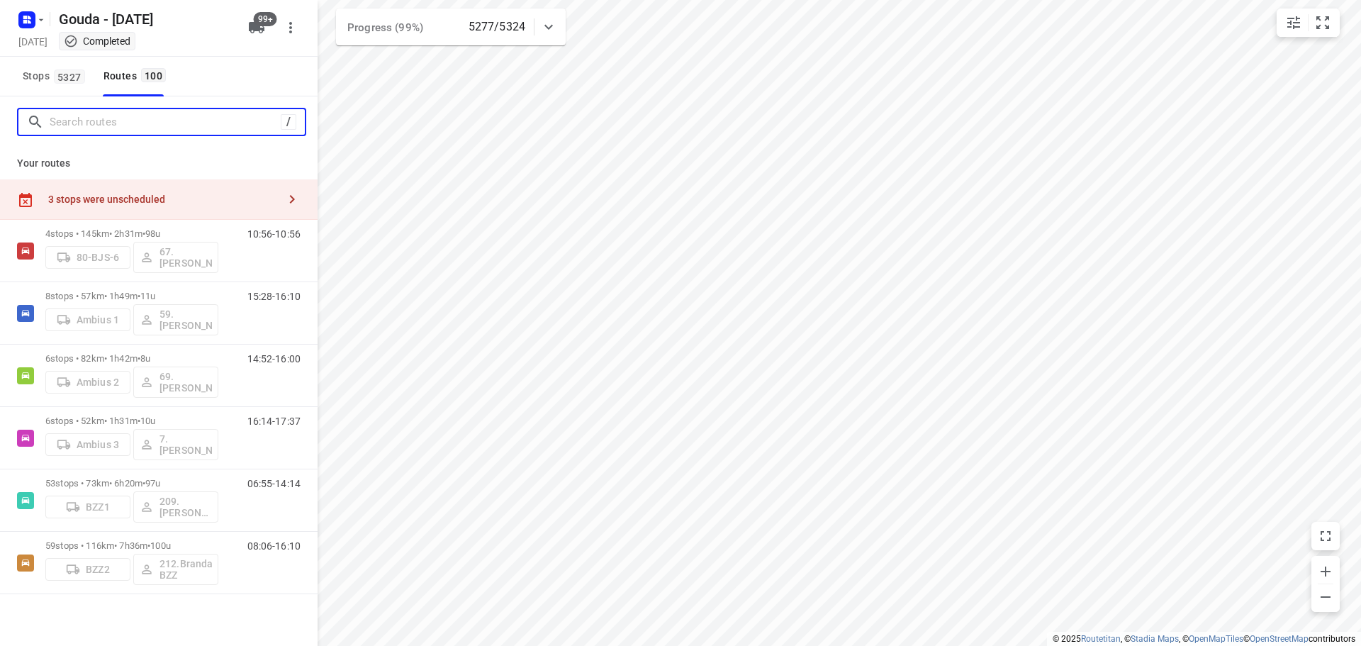
click at [180, 128] on input "Search routes" at bounding box center [165, 122] width 231 height 22
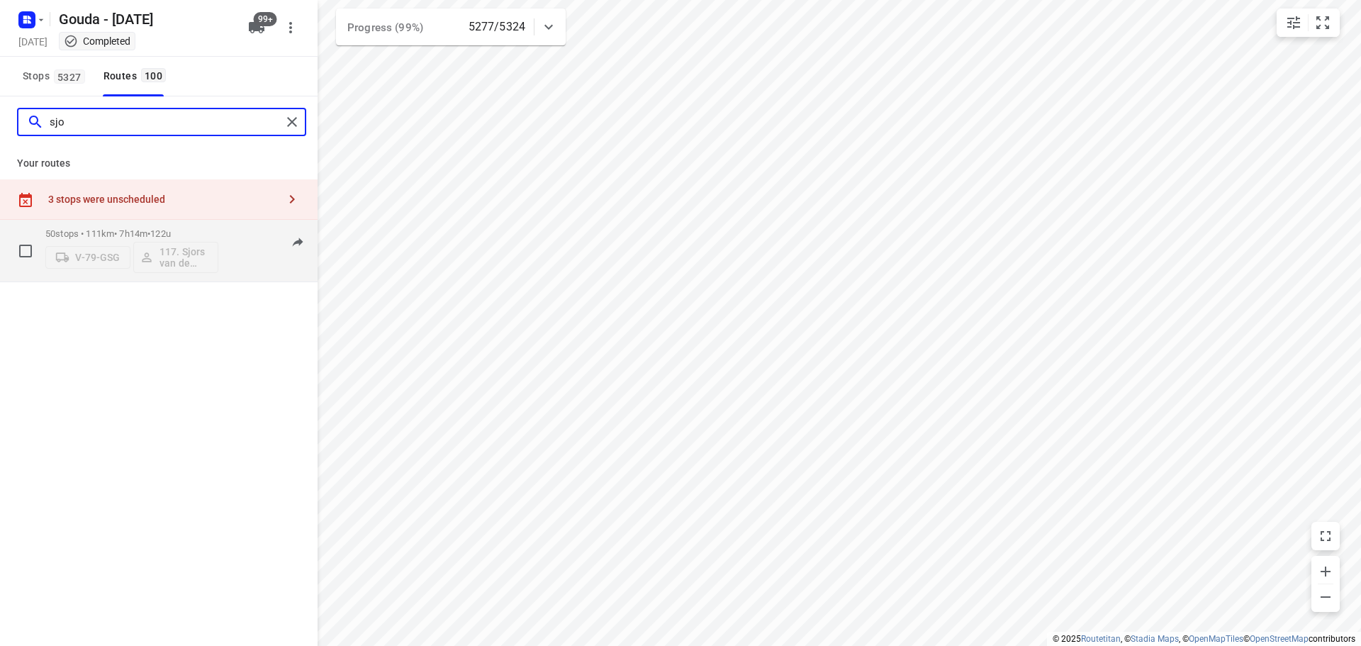
type input "sjo"
click at [162, 226] on div "50 stops • 111km • 7h14m • 122u V-79-GSG 117. Sjors van de Brande" at bounding box center [131, 250] width 173 height 59
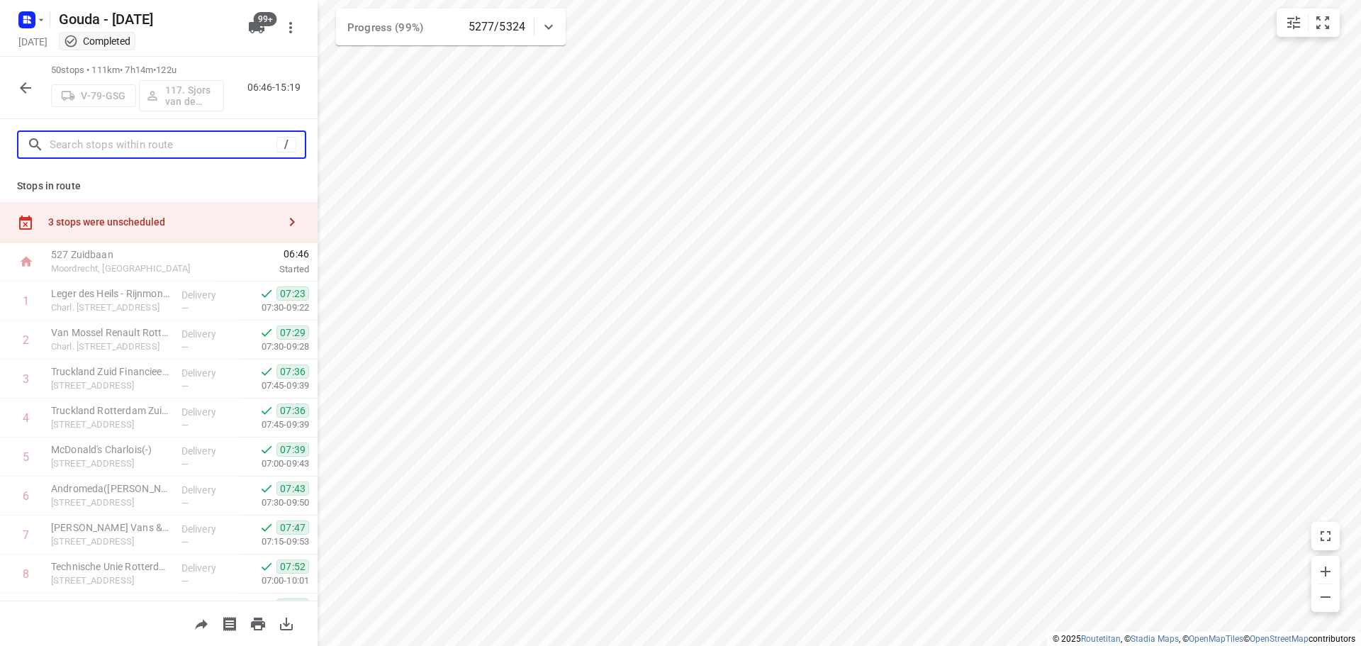
click at [103, 142] on input "text" at bounding box center [163, 145] width 227 height 22
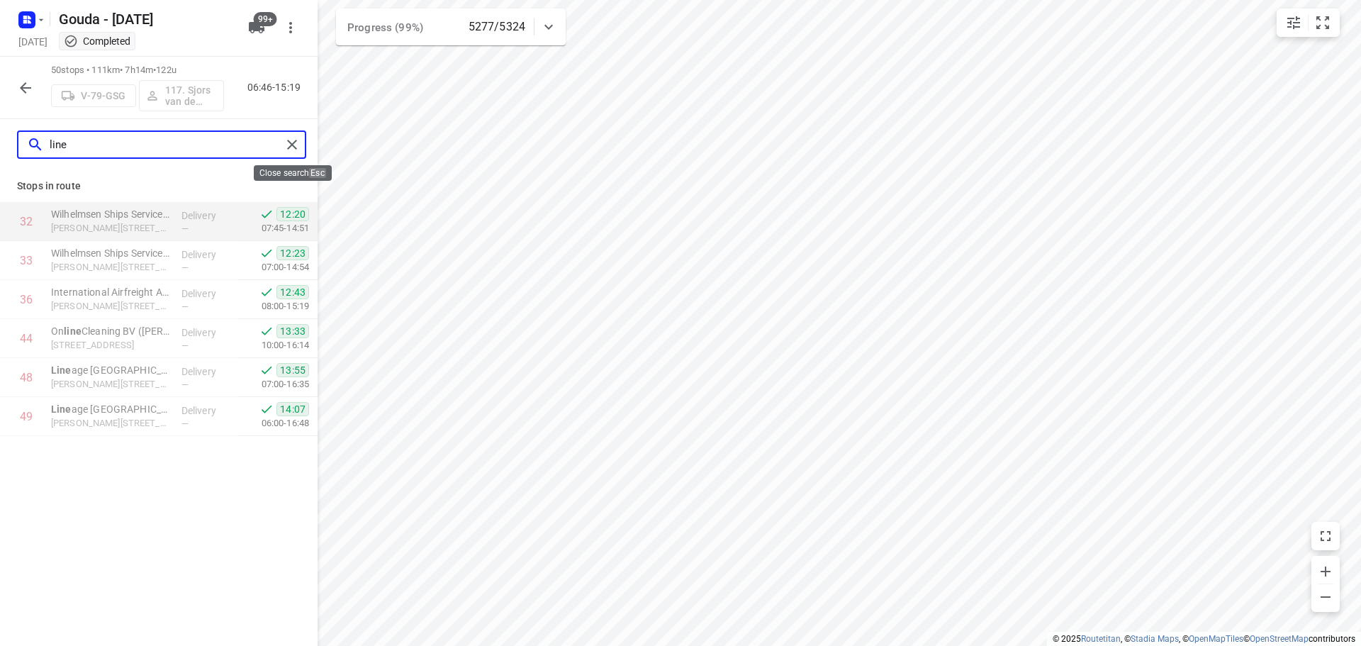
type input "line"
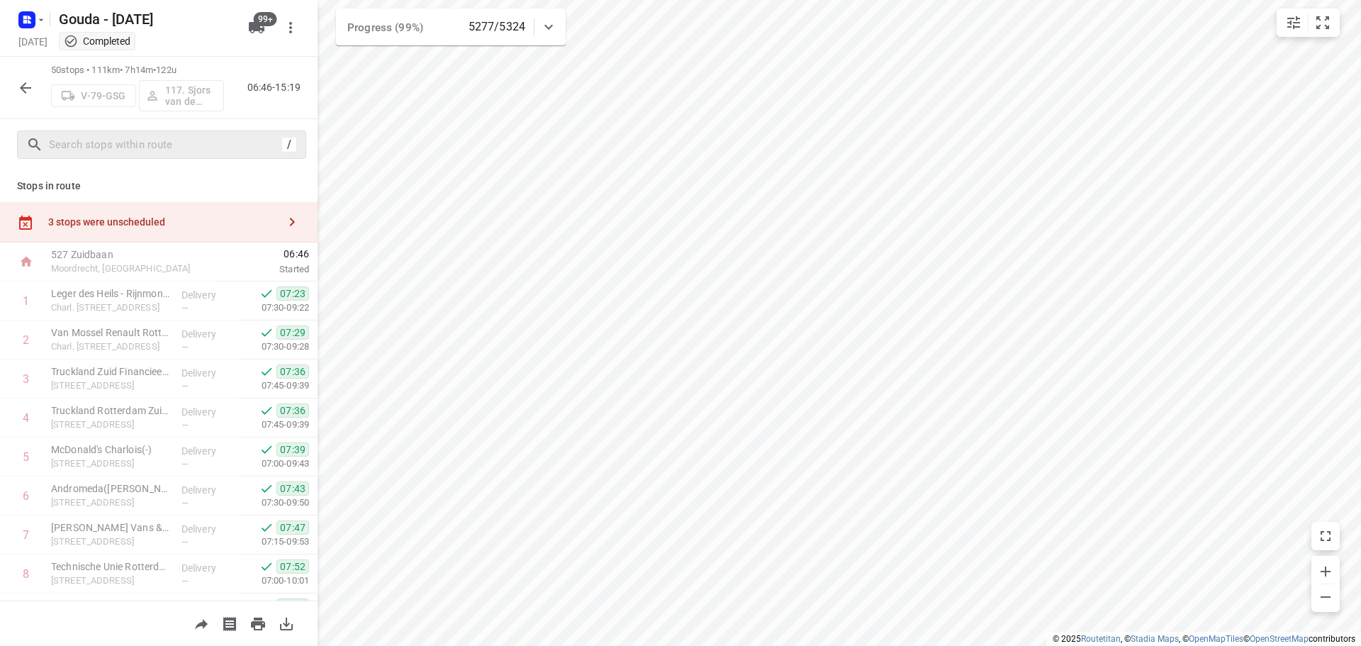
click at [25, 90] on icon "button" at bounding box center [25, 87] width 17 height 17
click at [81, 143] on input "text" at bounding box center [165, 145] width 231 height 22
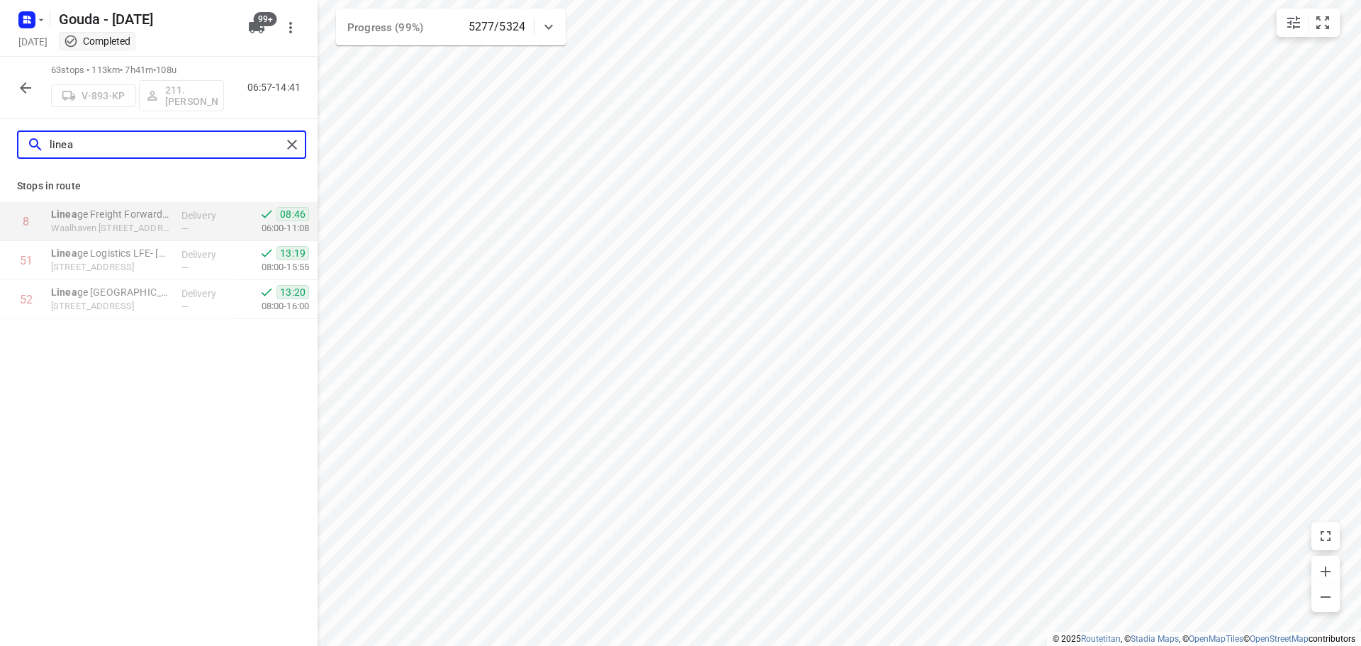
type input "linea"
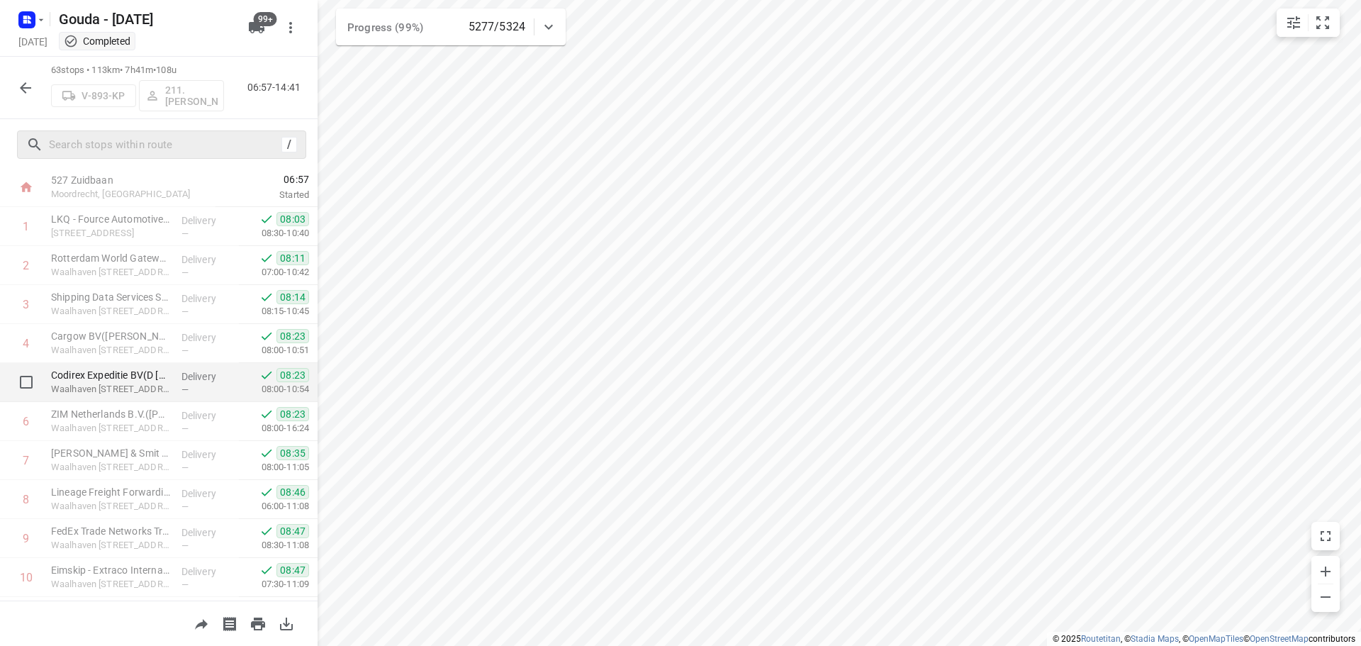
scroll to position [142, 0]
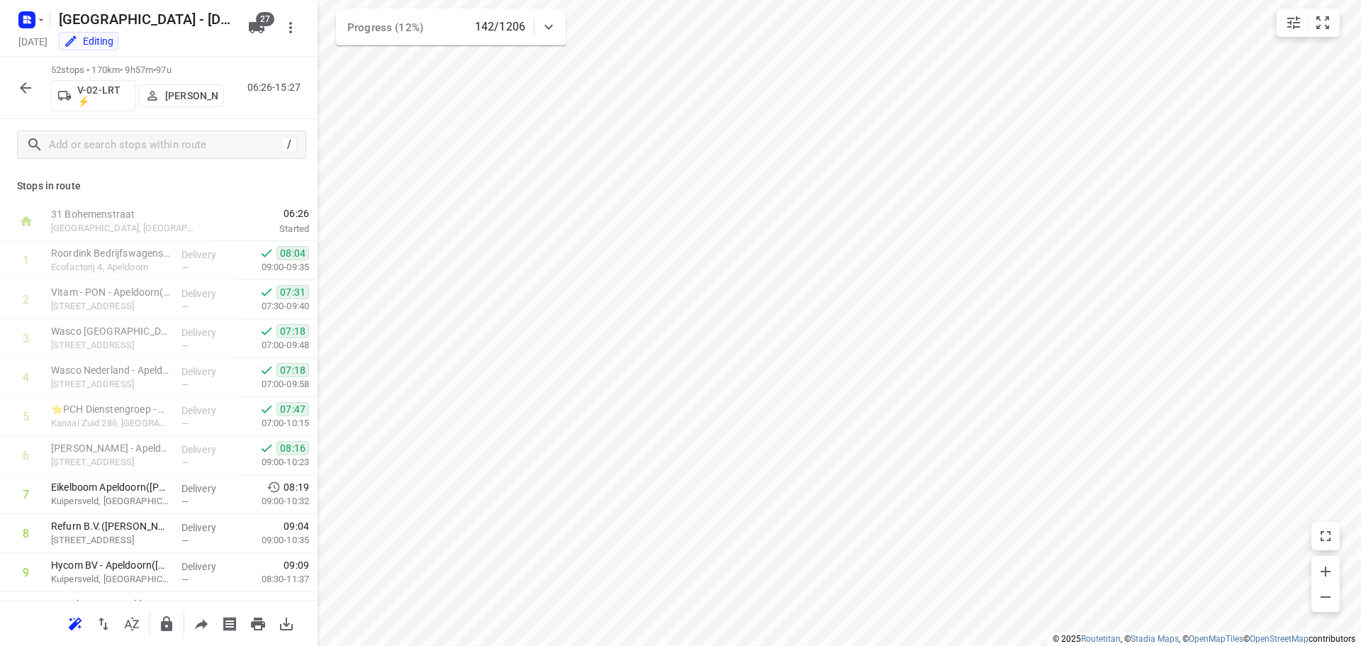
scroll to position [18, 0]
click at [26, 91] on icon "button" at bounding box center [25, 87] width 17 height 17
